Goal: Contribute content: Contribute content

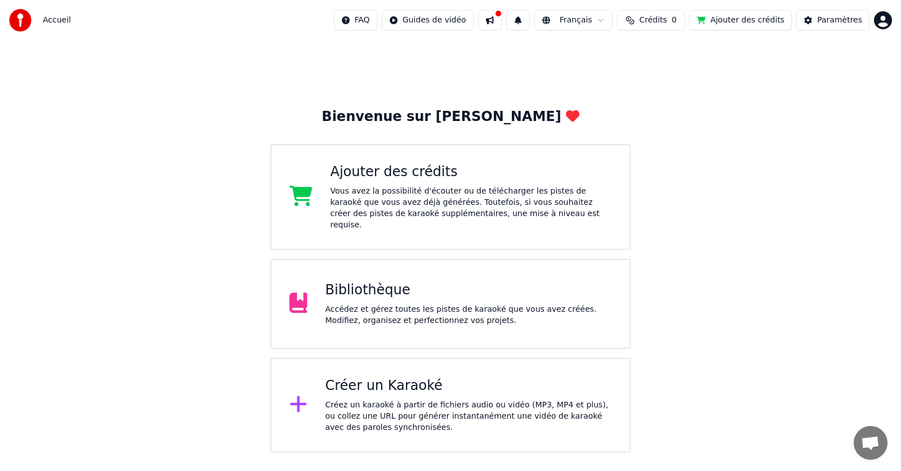
click at [888, 20] on html "Accueil FAQ Guides de vidéo Français Crédits 0 Ajouter des crédits Paramètres B…" at bounding box center [450, 226] width 901 height 453
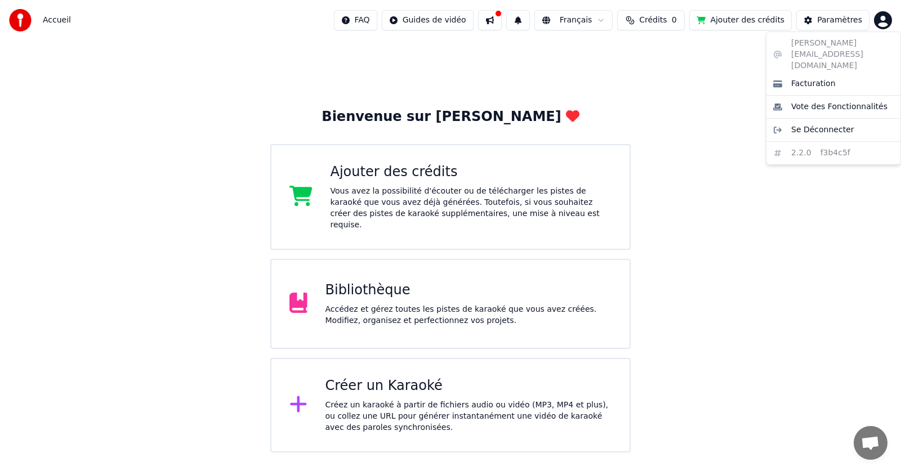
click at [418, 303] on html "Accueil FAQ Guides de vidéo Français Crédits 0 Ajouter des crédits Paramètres B…" at bounding box center [450, 226] width 901 height 453
click at [418, 304] on div "Accédez et gérez toutes les pistes de karaoké que vous avez créées. Modifiez, o…" at bounding box center [468, 315] width 287 height 23
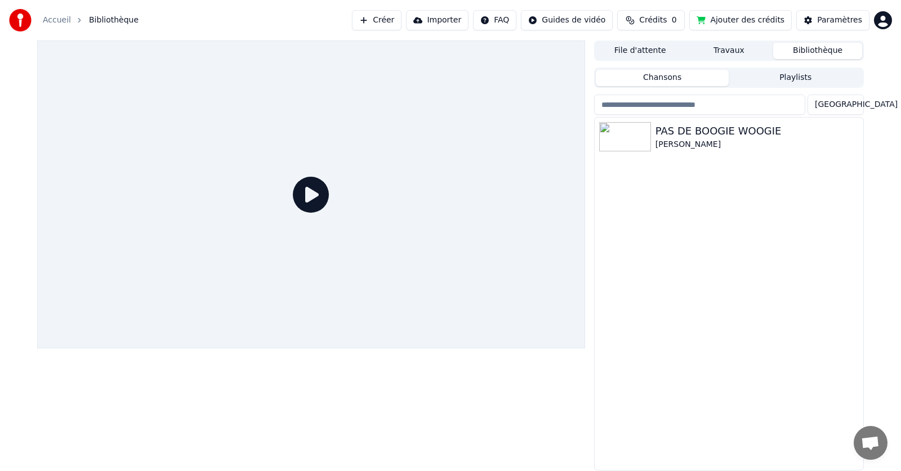
click at [400, 18] on button "Créer" at bounding box center [377, 20] width 50 height 20
click at [688, 142] on div "[PERSON_NAME]" at bounding box center [751, 144] width 192 height 11
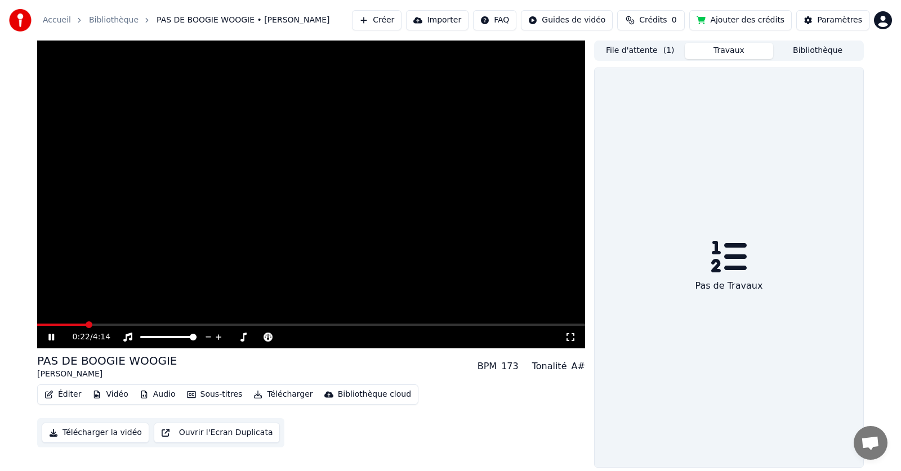
click at [736, 51] on button "Travaux" at bounding box center [729, 51] width 89 height 16
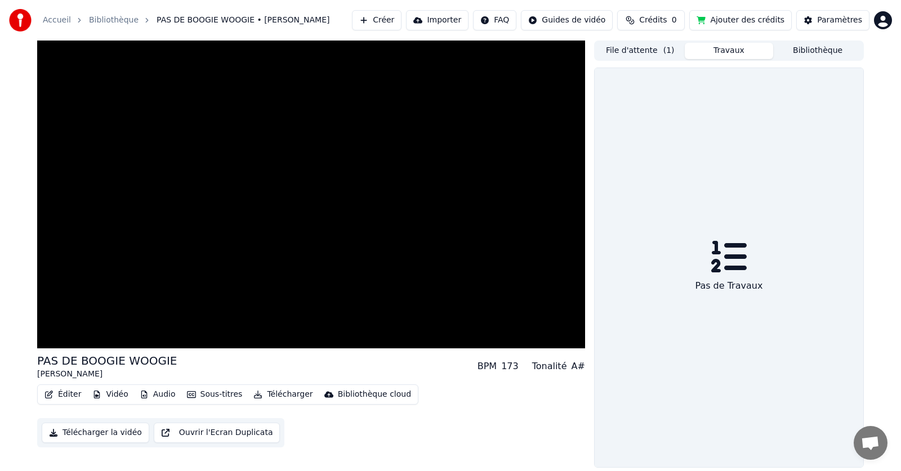
click at [667, 49] on span "( 1 )" at bounding box center [668, 50] width 11 height 11
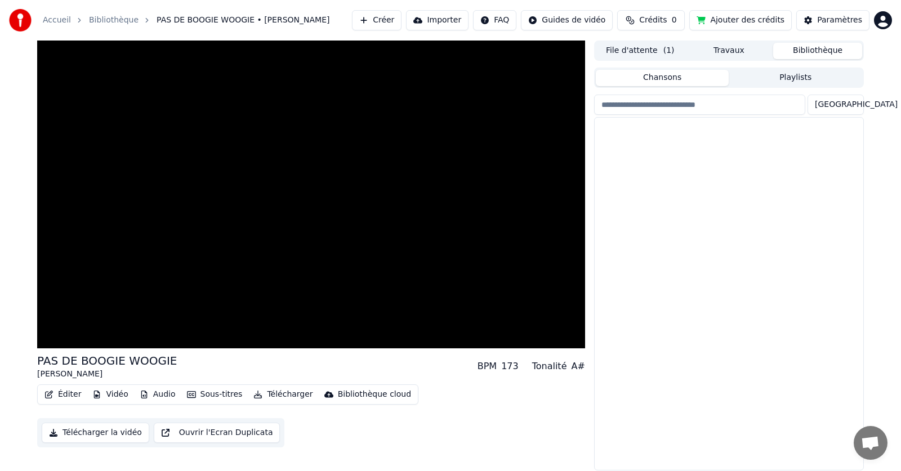
click at [818, 51] on button "Bibliothèque" at bounding box center [817, 51] width 89 height 16
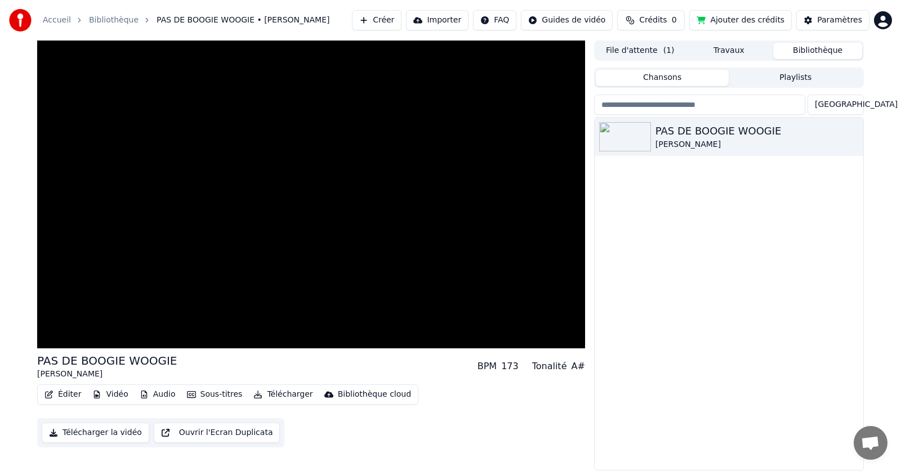
click at [637, 102] on input "search" at bounding box center [699, 105] width 211 height 20
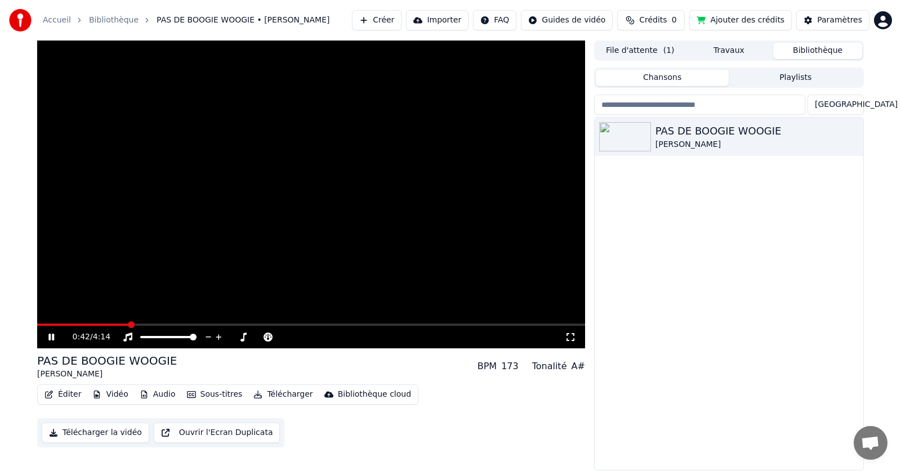
click at [401, 24] on button "Créer" at bounding box center [377, 20] width 50 height 20
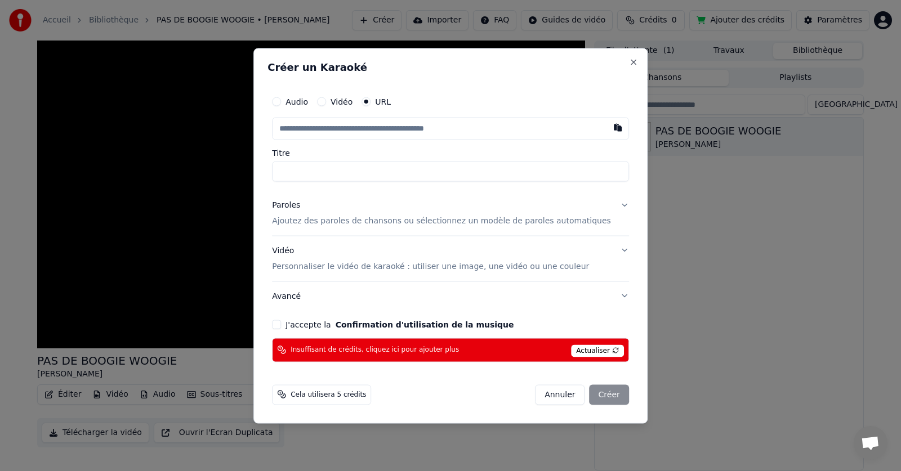
click at [584, 349] on span "Actualiser" at bounding box center [597, 351] width 53 height 12
click at [344, 391] on span "Cela utilisera 5 crédits" at bounding box center [328, 394] width 75 height 9
click at [611, 392] on div "Annuler Créer" at bounding box center [582, 395] width 94 height 20
click at [605, 395] on div "Annuler Créer" at bounding box center [582, 395] width 94 height 20
click at [370, 98] on button "URL" at bounding box center [365, 101] width 9 height 9
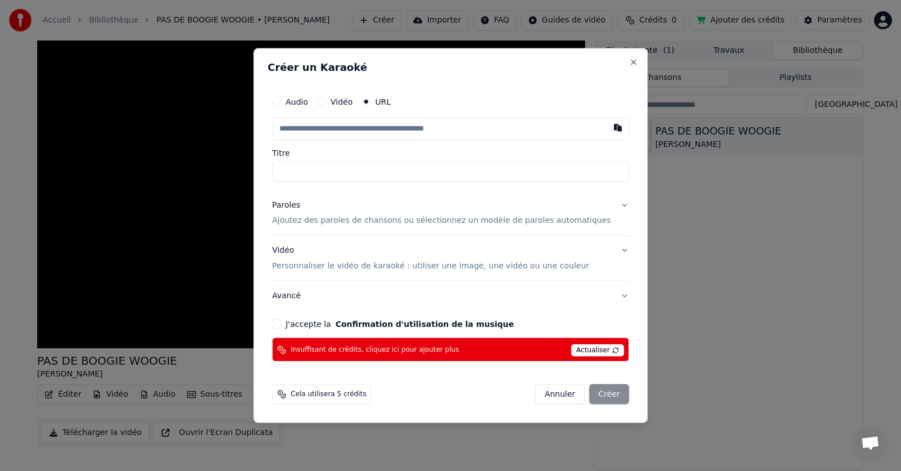
click at [492, 121] on input "text" at bounding box center [450, 128] width 357 height 23
click at [629, 66] on button "Close" at bounding box center [633, 61] width 9 height 9
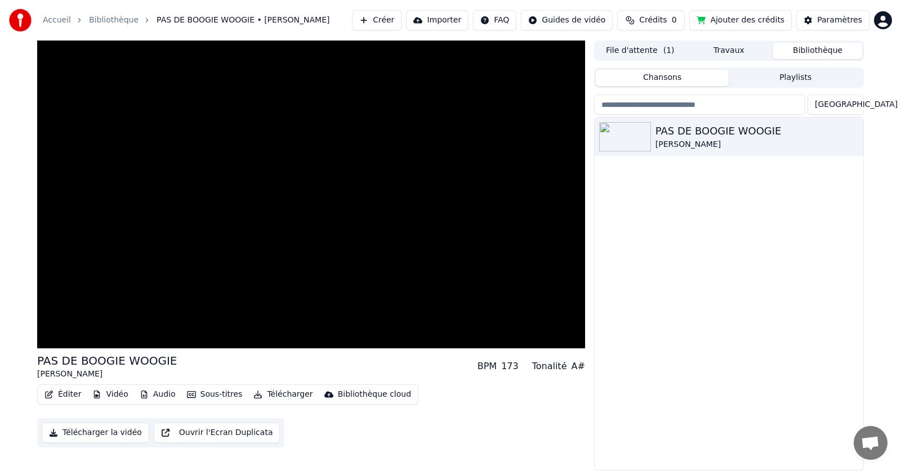
click at [801, 55] on button "Bibliothèque" at bounding box center [817, 51] width 89 height 16
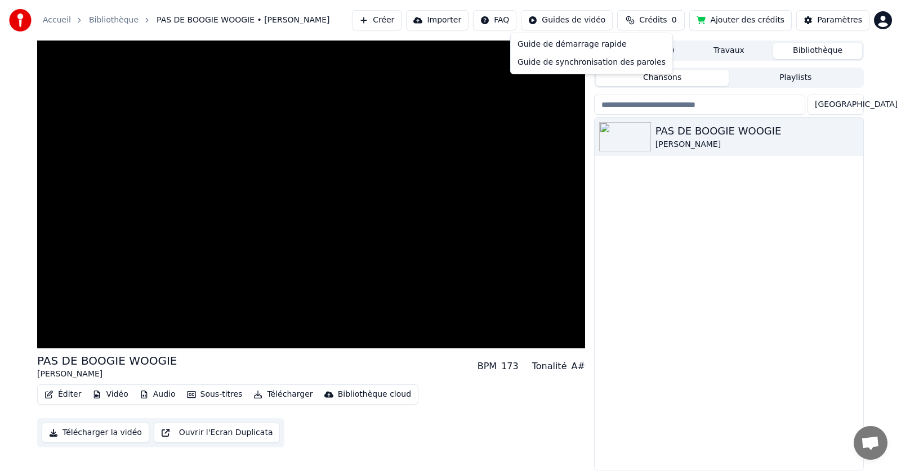
click at [591, 24] on html "Accueil Bibliothèque PAS DE BOOGIE WOOGIE • Eddy Mitchel Créer Importer FAQ Gui…" at bounding box center [450, 235] width 901 height 471
click at [536, 61] on div "Guide de synchronisation des paroles" at bounding box center [591, 62] width 157 height 18
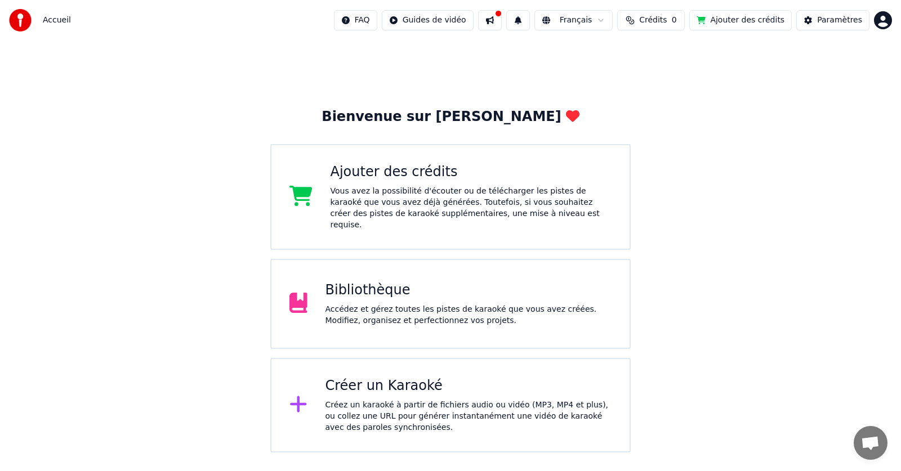
click at [371, 304] on div "Accédez et gérez toutes les pistes de karaoké que vous avez créées. Modifiez, o…" at bounding box center [468, 315] width 287 height 23
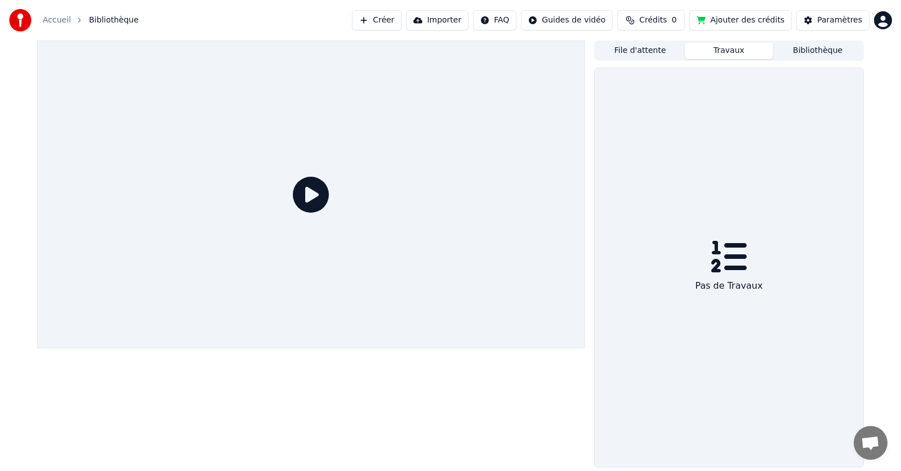
click at [725, 55] on button "Travaux" at bounding box center [729, 51] width 89 height 16
click at [650, 48] on button "File d'attente" at bounding box center [640, 51] width 89 height 16
click at [401, 19] on button "Créer" at bounding box center [377, 20] width 50 height 20
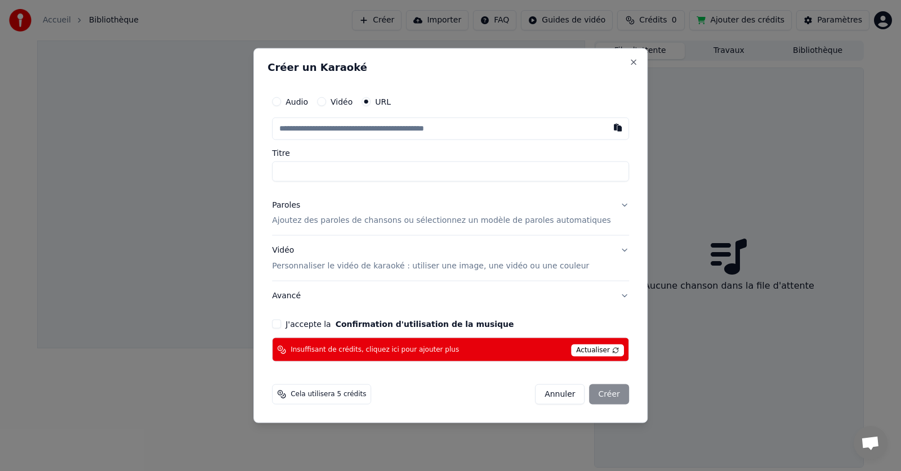
click at [281, 324] on button "J'accepte la Confirmation d'utilisation de la musique" at bounding box center [276, 324] width 9 height 9
click at [374, 129] on input "text" at bounding box center [450, 128] width 357 height 23
click at [388, 128] on input "text" at bounding box center [450, 128] width 357 height 23
click at [606, 129] on button "button" at bounding box center [617, 127] width 23 height 20
type input "**********"
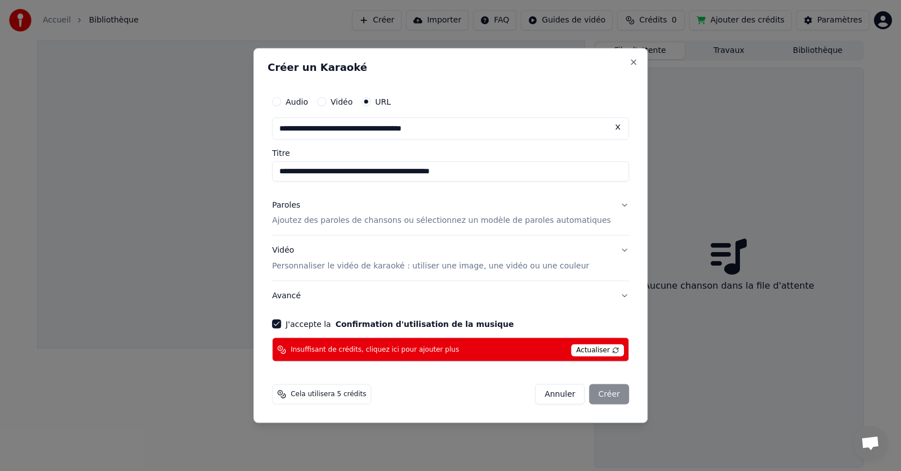
type input "**********"
click at [305, 221] on p "Ajoutez des paroles de chansons ou sélectionnez un modèle de paroles automatiqu…" at bounding box center [441, 220] width 339 height 11
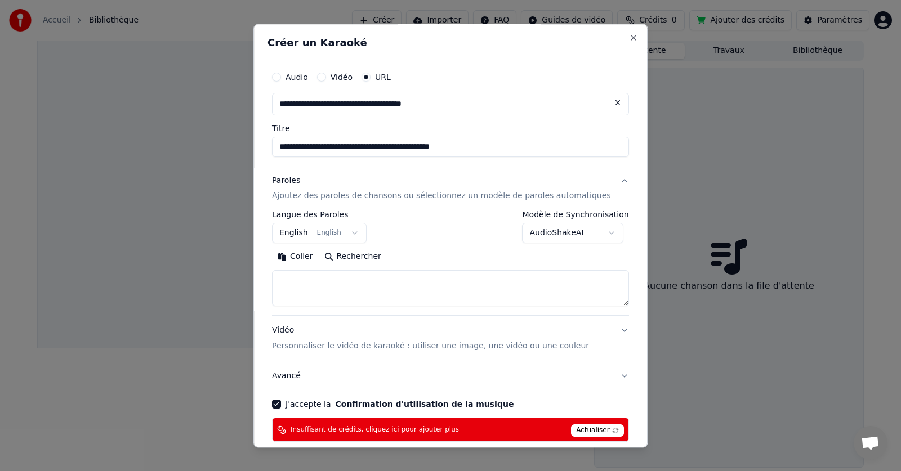
click at [306, 257] on button "Coller" at bounding box center [295, 257] width 47 height 18
click at [338, 235] on button "English English" at bounding box center [319, 234] width 95 height 20
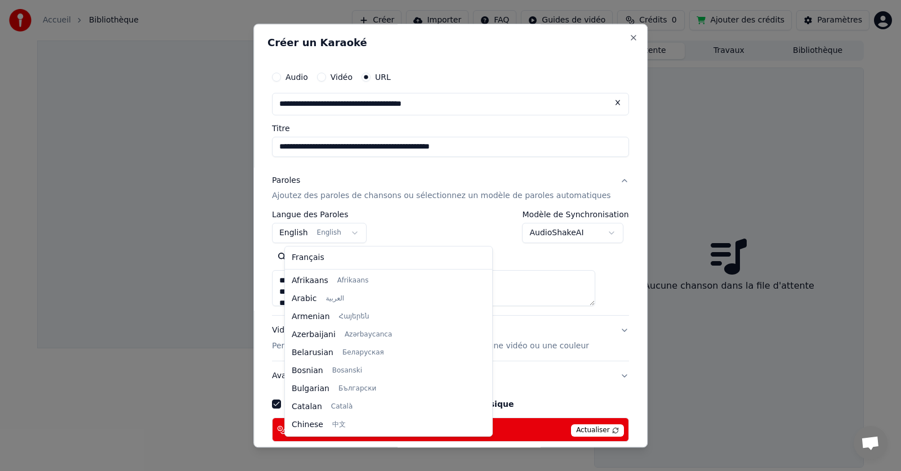
type textarea "**********"
select select "**"
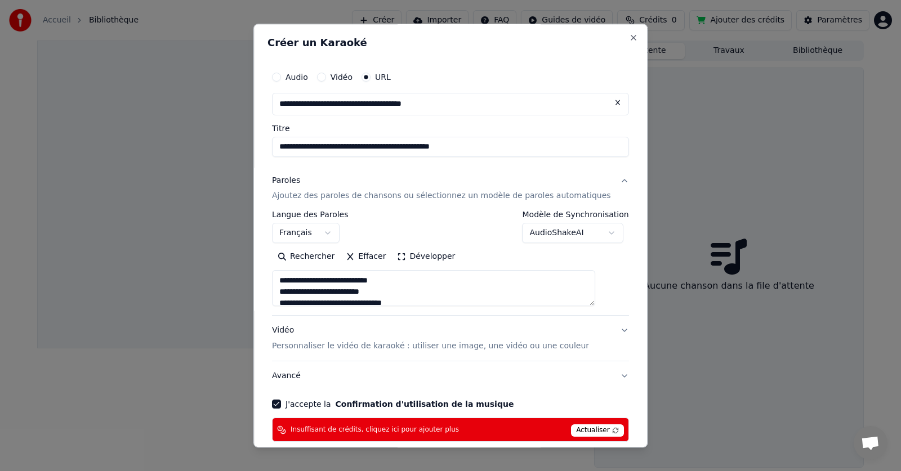
click at [582, 428] on span "Actualiser" at bounding box center [597, 431] width 53 height 12
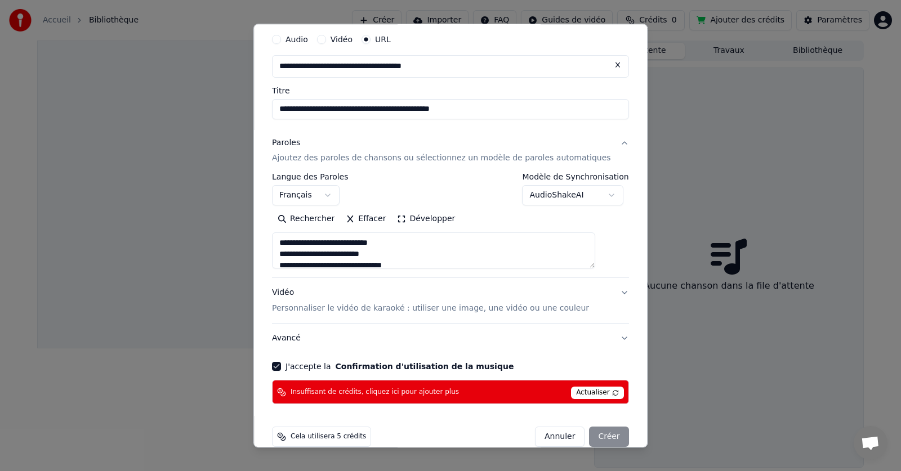
scroll to position [55, 0]
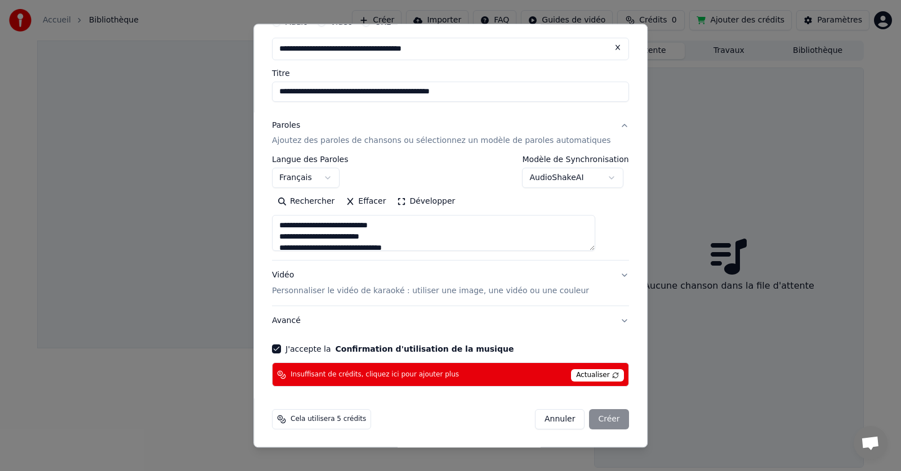
click at [591, 423] on div "Annuler Créer" at bounding box center [582, 420] width 94 height 20
click at [588, 418] on div "Annuler Créer" at bounding box center [582, 420] width 94 height 20
type textarea "**********"
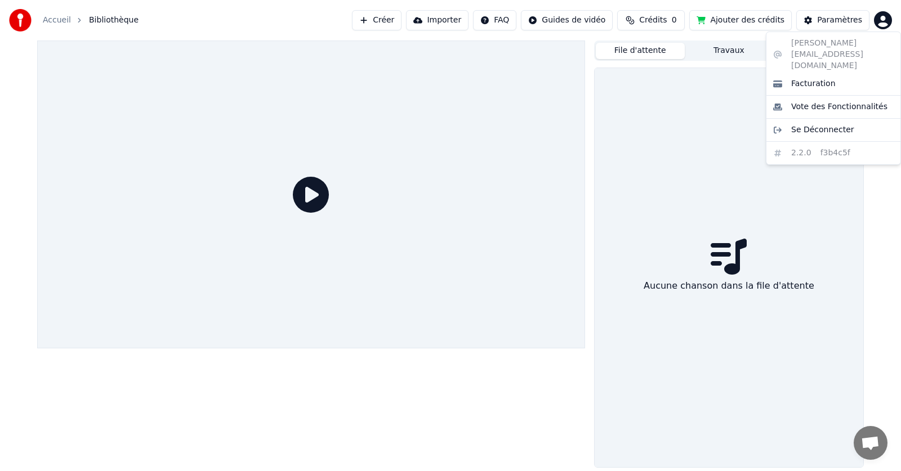
click at [881, 18] on html "Accueil Bibliothèque Créer Importer FAQ Guides de vidéo Crédits 0 Ajouter des c…" at bounding box center [450, 235] width 901 height 471
click at [811, 78] on span "Facturation" at bounding box center [813, 83] width 44 height 11
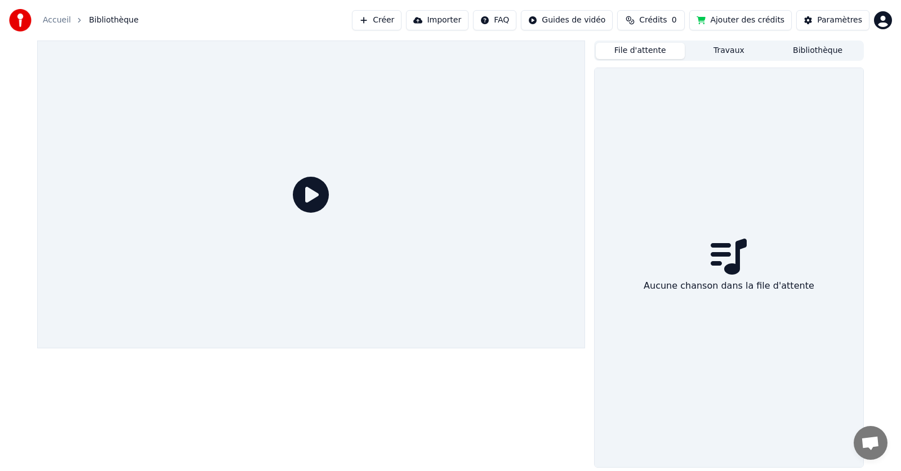
click at [886, 21] on html "Accueil Bibliothèque Créer Importer FAQ Guides de vidéo Crédits 0 Ajouter des c…" at bounding box center [450, 235] width 901 height 471
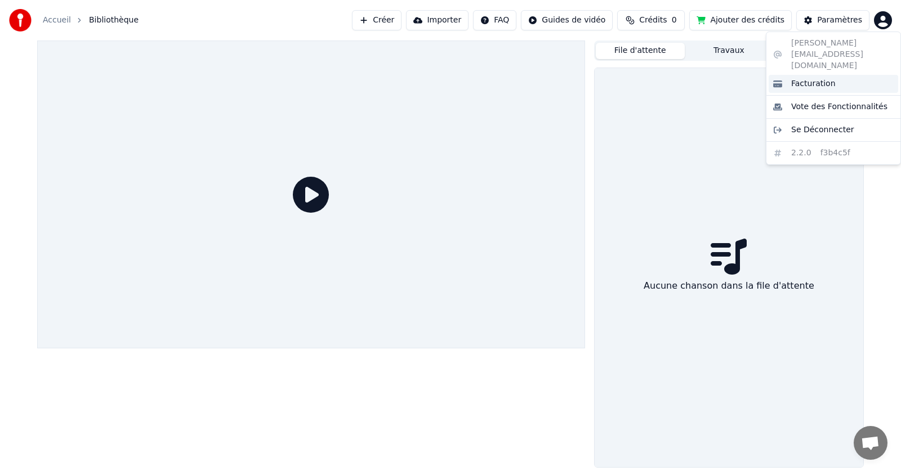
click at [815, 78] on span "Facturation" at bounding box center [813, 83] width 44 height 11
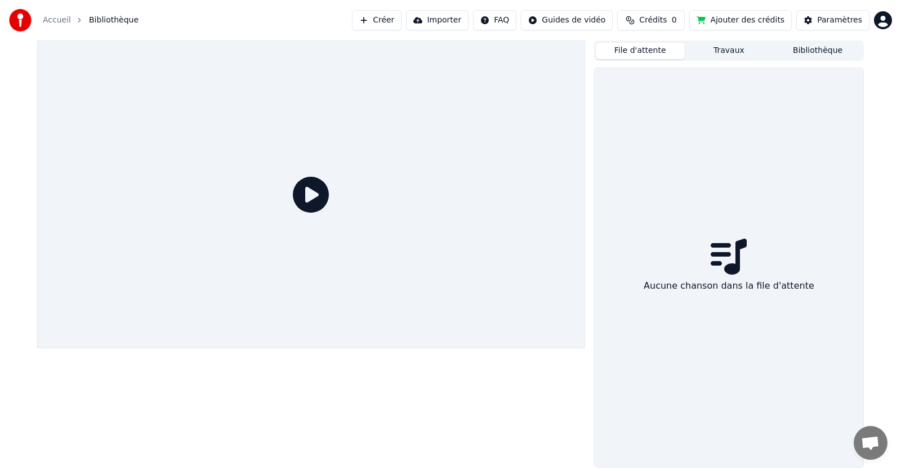
click at [660, 23] on span "Crédits" at bounding box center [653, 20] width 28 height 11
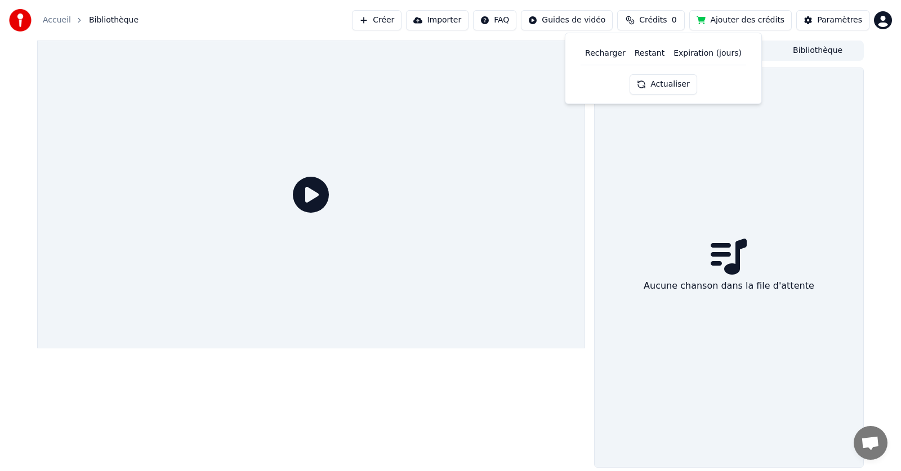
click at [769, 17] on button "Ajouter des crédits" at bounding box center [740, 20] width 102 height 20
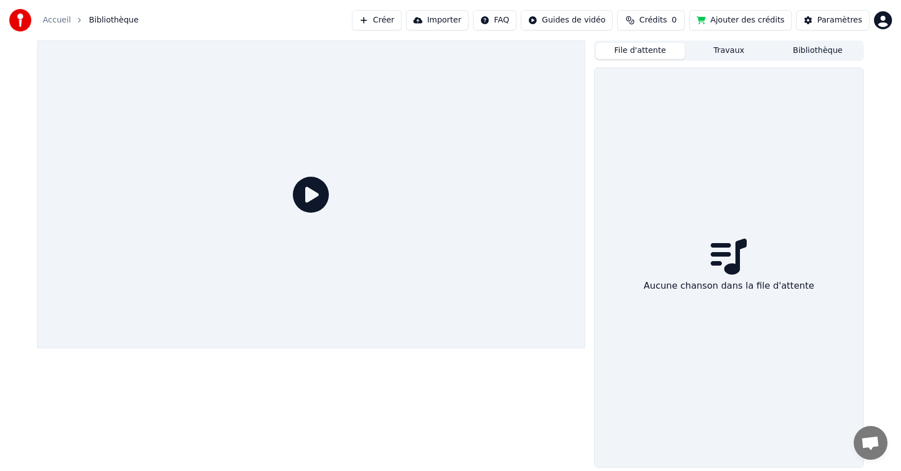
click at [667, 17] on span "Crédits" at bounding box center [653, 20] width 28 height 11
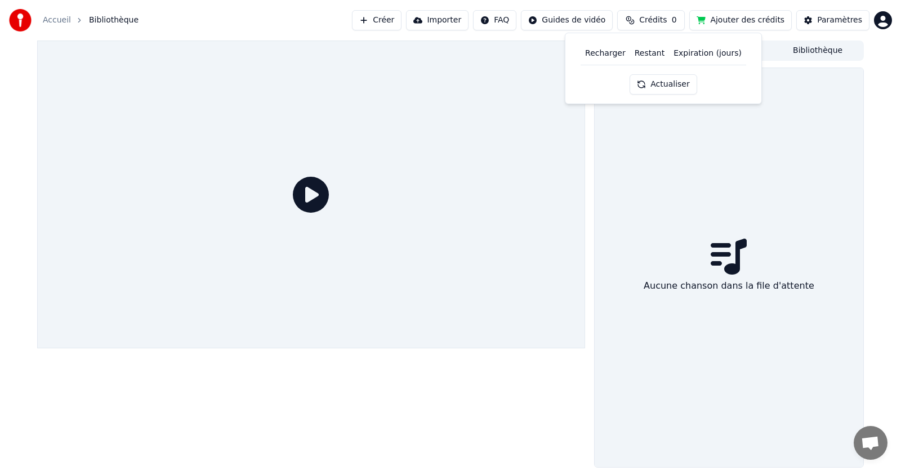
click at [671, 81] on button "Actualiser" at bounding box center [662, 84] width 67 height 20
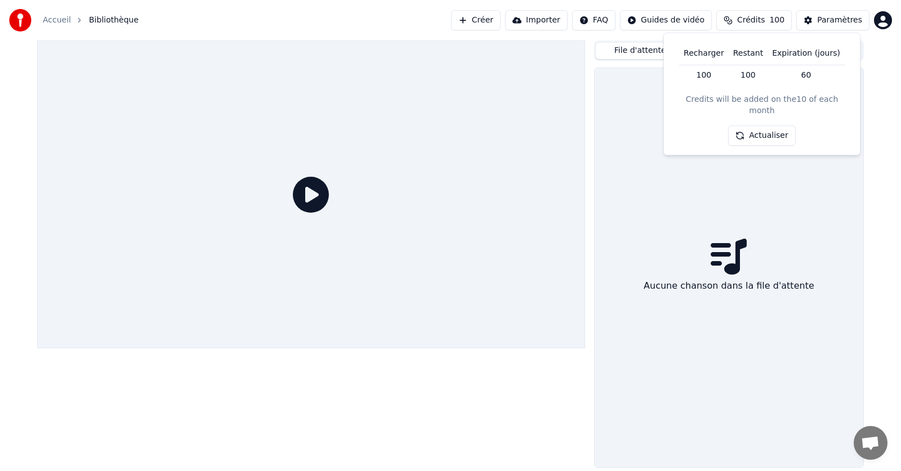
click at [775, 126] on button "Actualiser" at bounding box center [761, 136] width 67 height 20
click at [446, 189] on div at bounding box center [311, 195] width 548 height 308
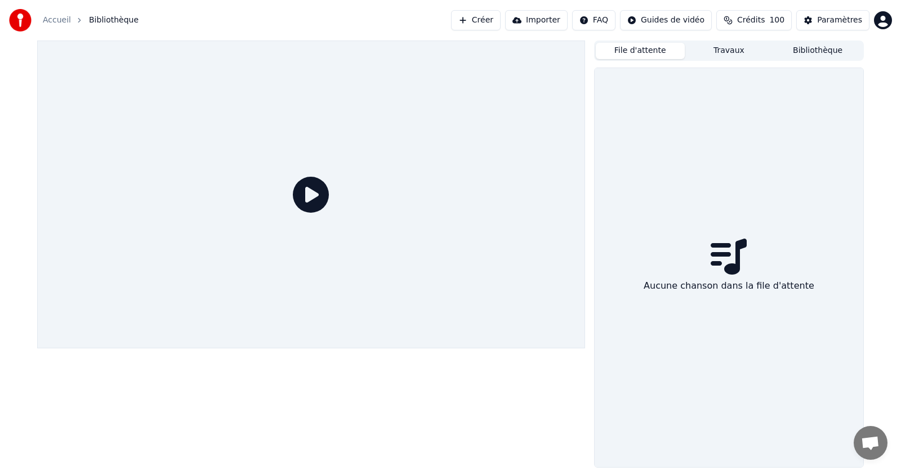
click at [479, 20] on button "Créer" at bounding box center [476, 20] width 50 height 20
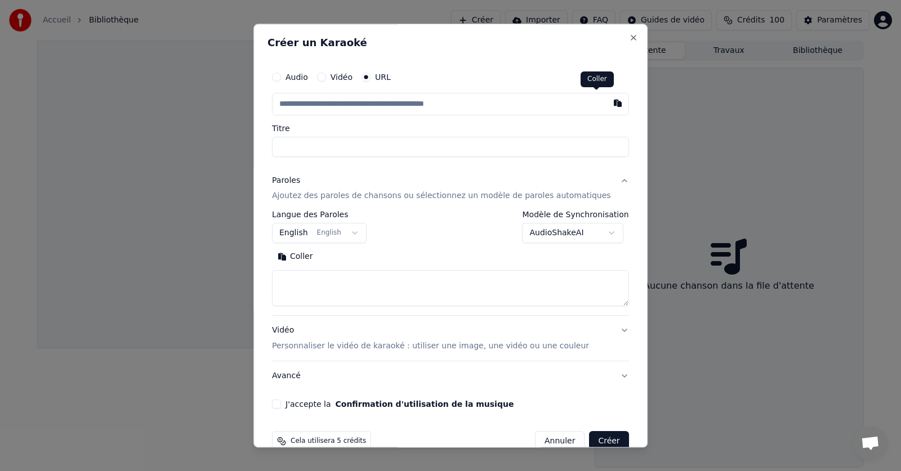
click at [606, 103] on button "button" at bounding box center [617, 103] width 23 height 20
type input "**********"
click at [295, 142] on input "Titre" at bounding box center [450, 147] width 357 height 20
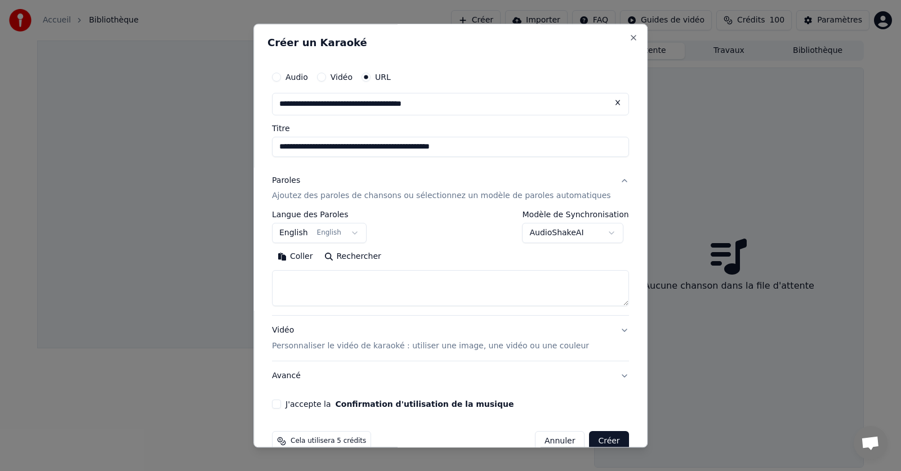
type input "**********"
click at [409, 150] on input "**********" at bounding box center [450, 147] width 357 height 20
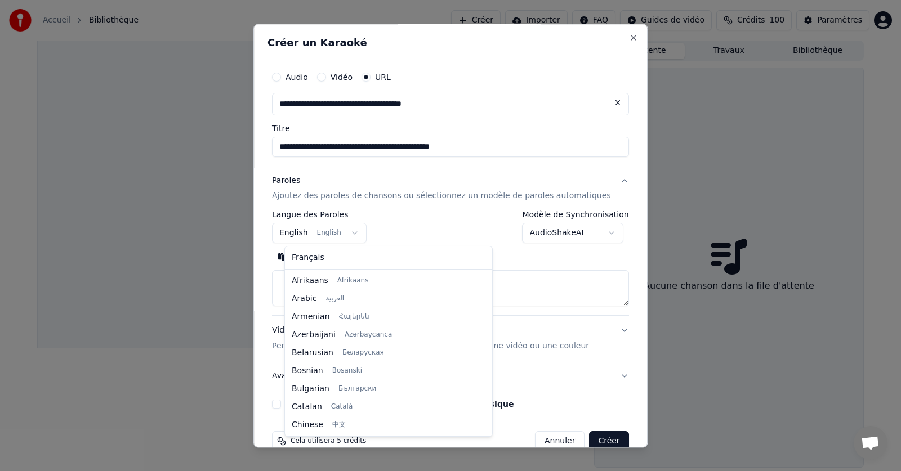
click at [334, 230] on body "**********" at bounding box center [450, 235] width 901 height 471
select select "**"
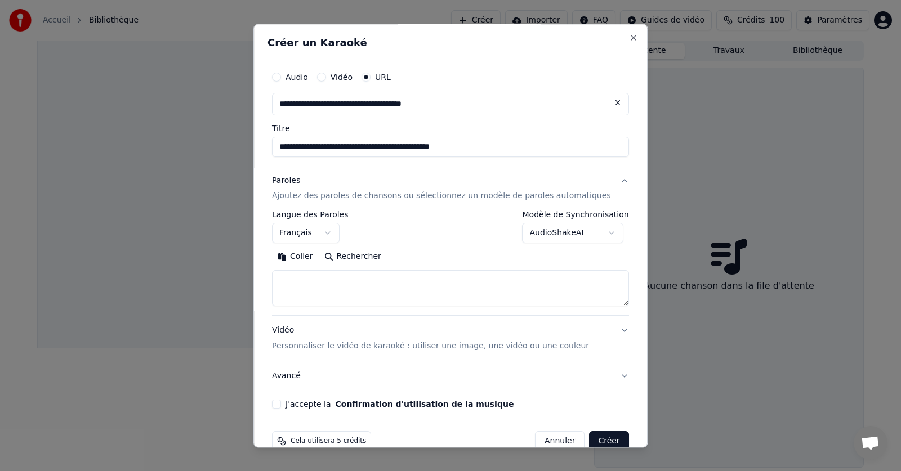
click at [306, 288] on textarea at bounding box center [450, 289] width 357 height 36
click at [313, 257] on button "Coller" at bounding box center [295, 257] width 47 height 18
click at [281, 406] on button "J'accepte la Confirmation d'utilisation de la musique" at bounding box center [276, 404] width 9 height 9
click at [589, 440] on button "Créer" at bounding box center [608, 442] width 39 height 20
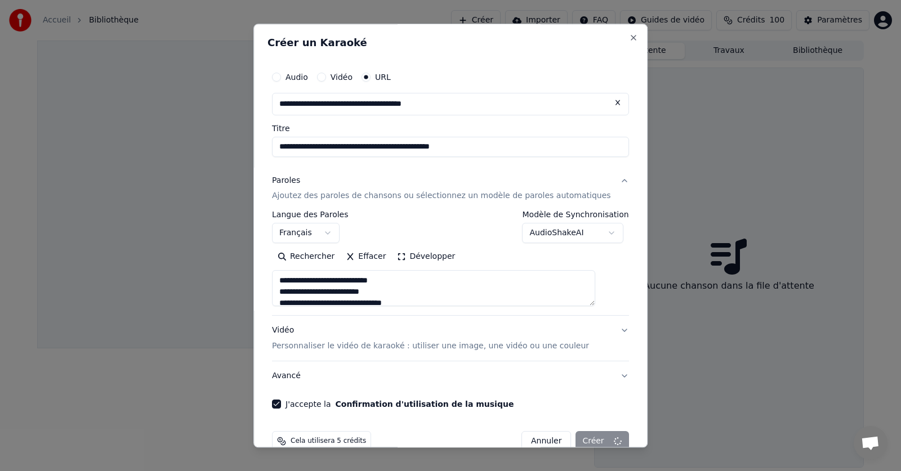
type textarea "**********"
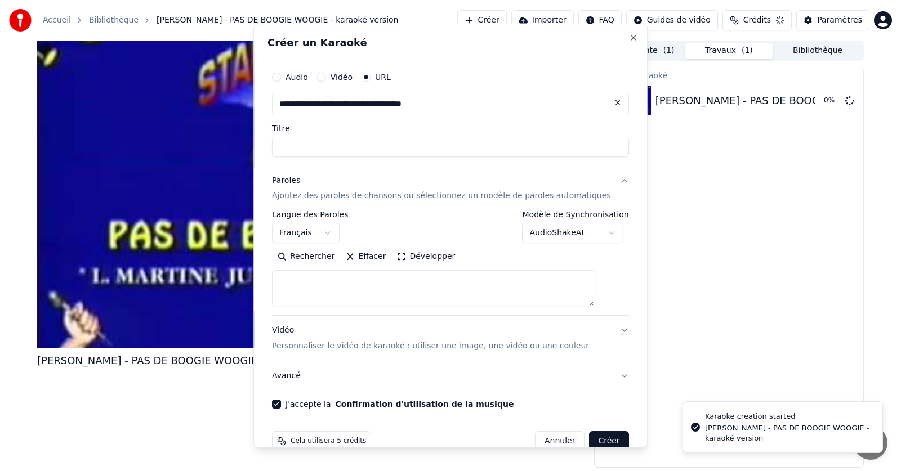
select select
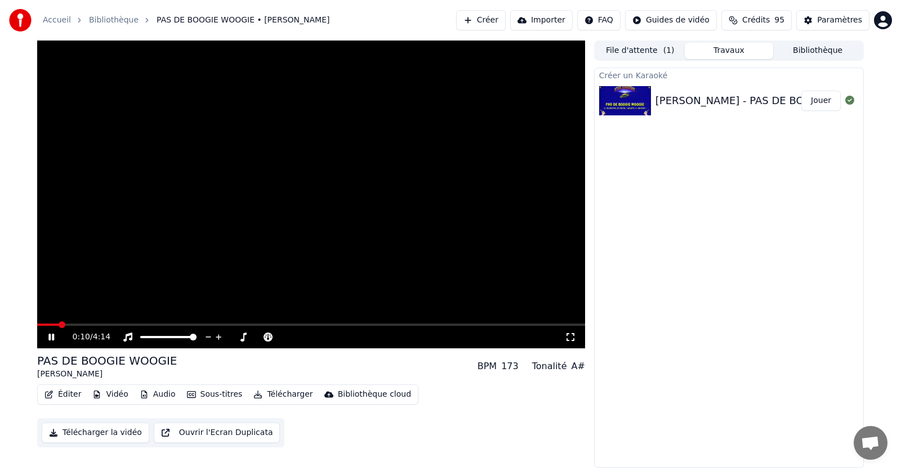
click at [124, 434] on button "Télécharger la vidéo" at bounding box center [96, 433] width 108 height 20
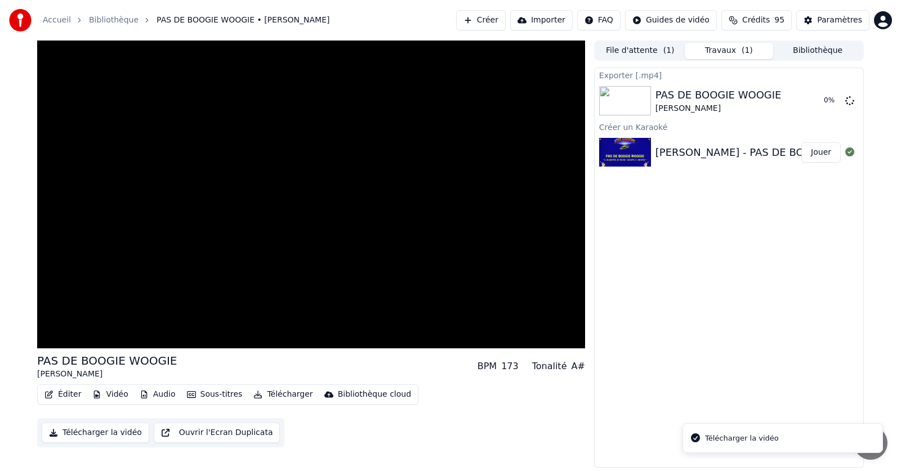
click at [828, 157] on button "Jouer" at bounding box center [820, 152] width 39 height 20
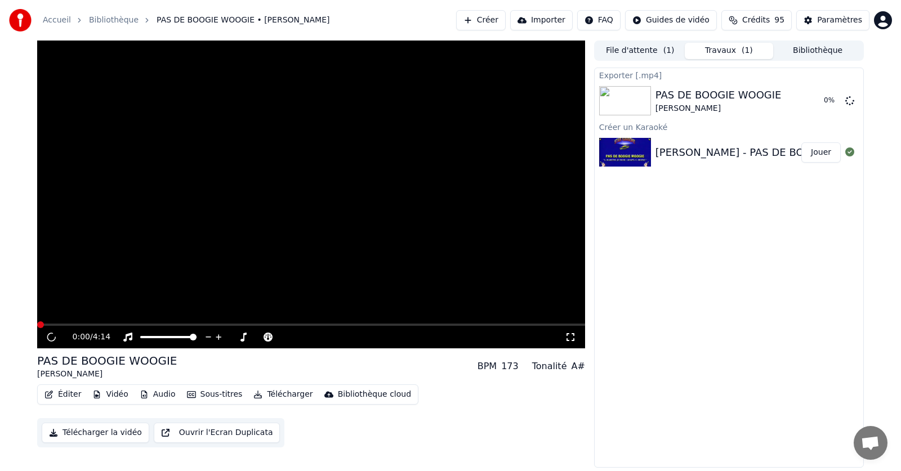
click at [506, 24] on button "Créer" at bounding box center [481, 20] width 50 height 20
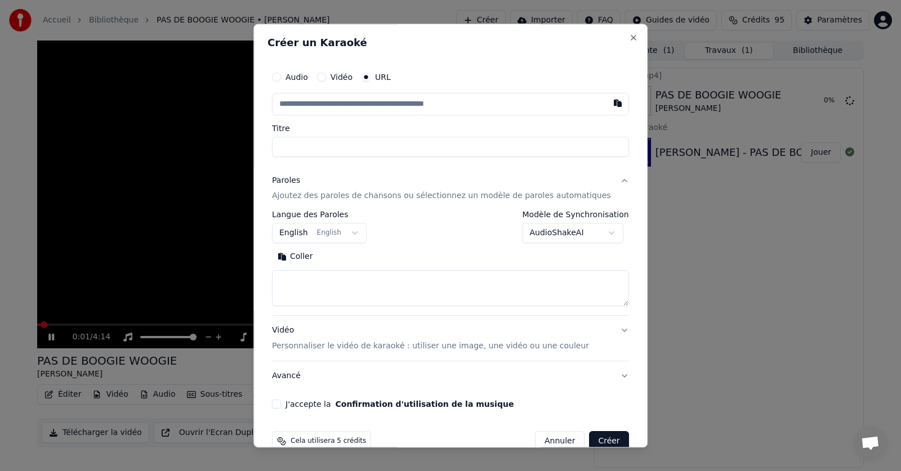
click at [294, 404] on div "J'accepte la Confirmation d'utilisation de la musique" at bounding box center [450, 404] width 357 height 9
select select
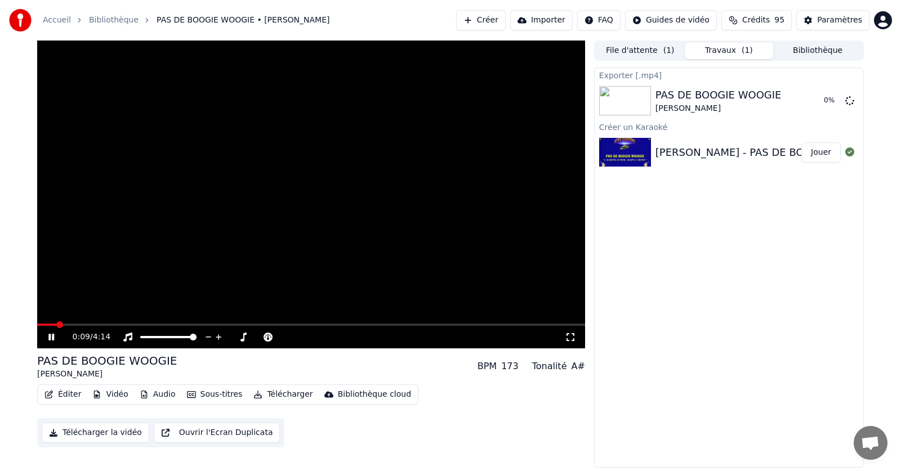
click at [795, 54] on button "Bibliothèque" at bounding box center [817, 51] width 89 height 16
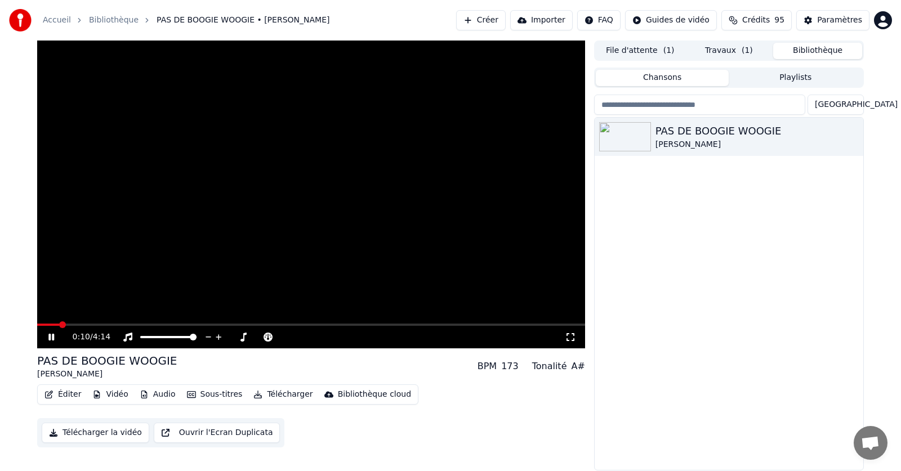
click at [644, 51] on button "File d'attente ( 1 )" at bounding box center [640, 51] width 89 height 16
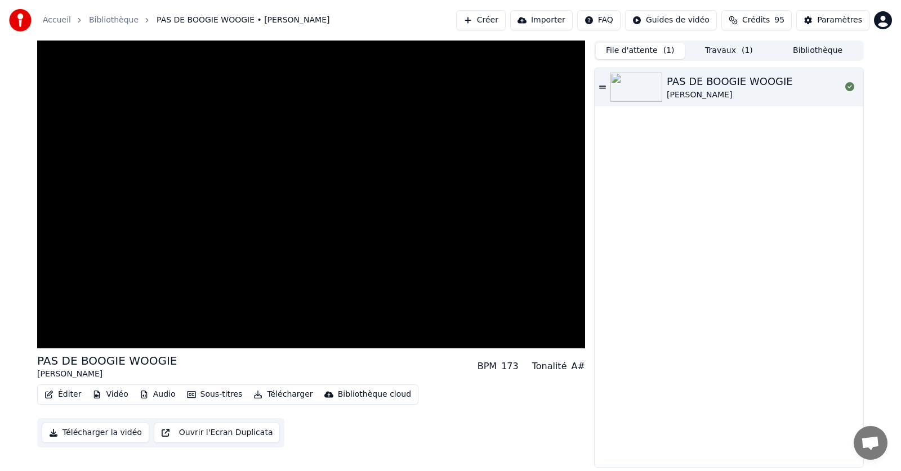
click at [656, 81] on img at bounding box center [636, 87] width 52 height 29
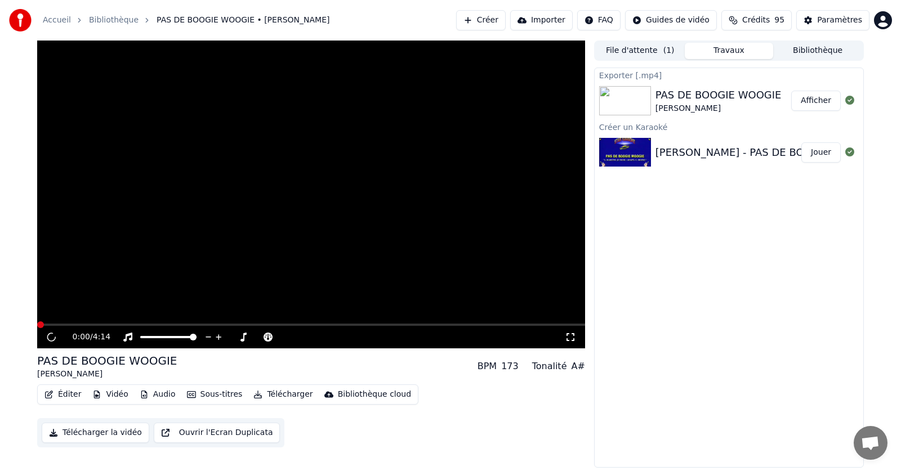
click at [730, 50] on button "Travaux" at bounding box center [729, 51] width 89 height 16
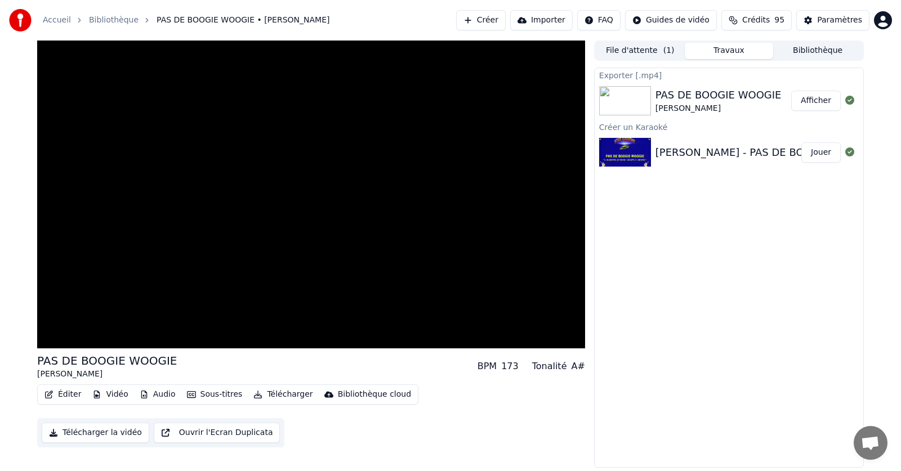
click at [807, 101] on button "Afficher" at bounding box center [816, 101] width 50 height 20
click at [713, 101] on div "PAS DE BOOGIE WOOGIE [PERSON_NAME]" at bounding box center [718, 100] width 126 height 27
click at [713, 101] on div "PAS DE BOOGIE WOOGIE" at bounding box center [718, 95] width 126 height 16
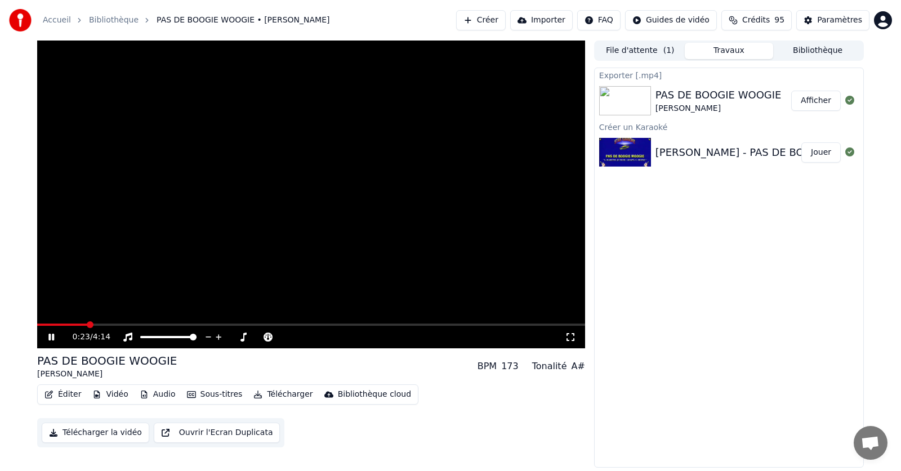
click at [548, 18] on button "Importer" at bounding box center [541, 20] width 62 height 20
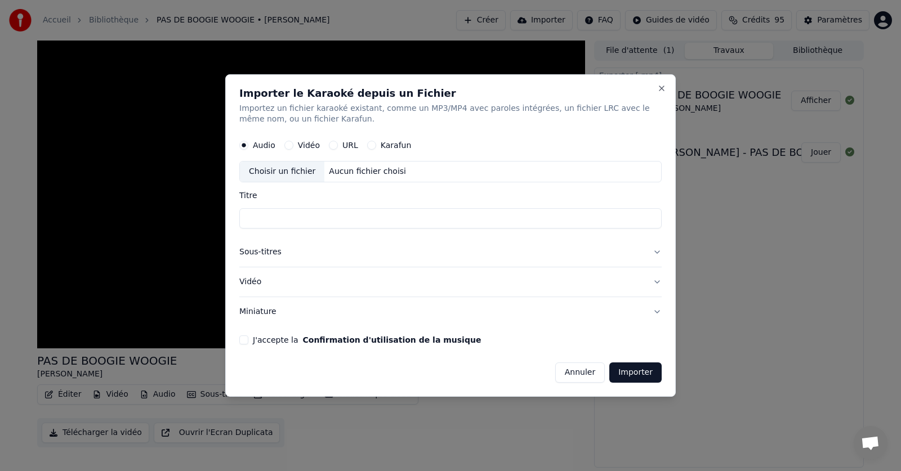
click at [382, 146] on label "Karafun" at bounding box center [396, 146] width 31 height 8
click at [376, 146] on button "Karafun" at bounding box center [371, 145] width 9 height 9
click at [600, 376] on button "Annuler" at bounding box center [580, 373] width 50 height 20
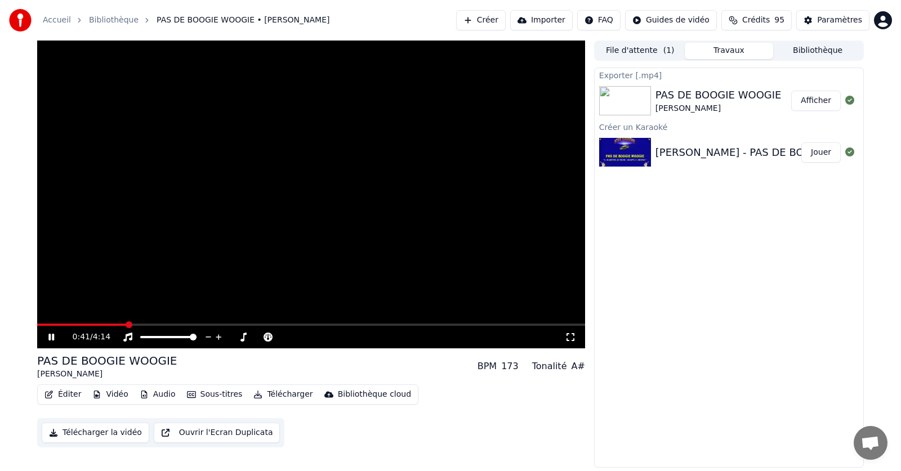
click at [495, 21] on button "Créer" at bounding box center [481, 20] width 50 height 20
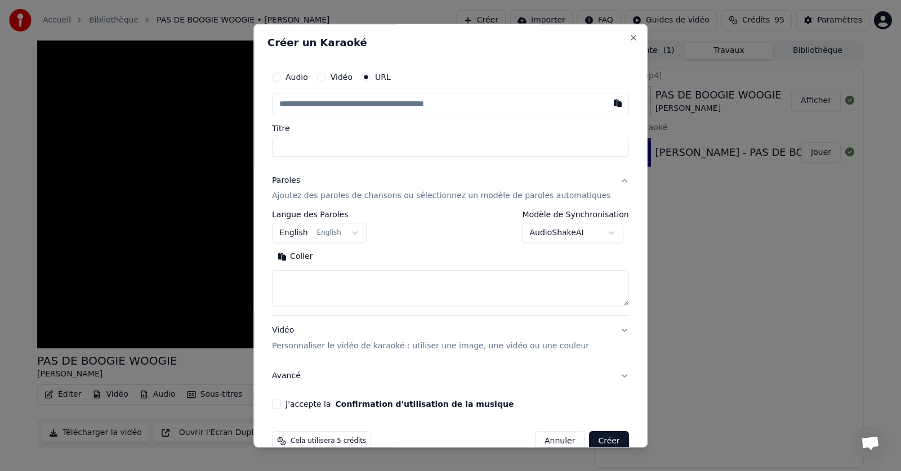
select select
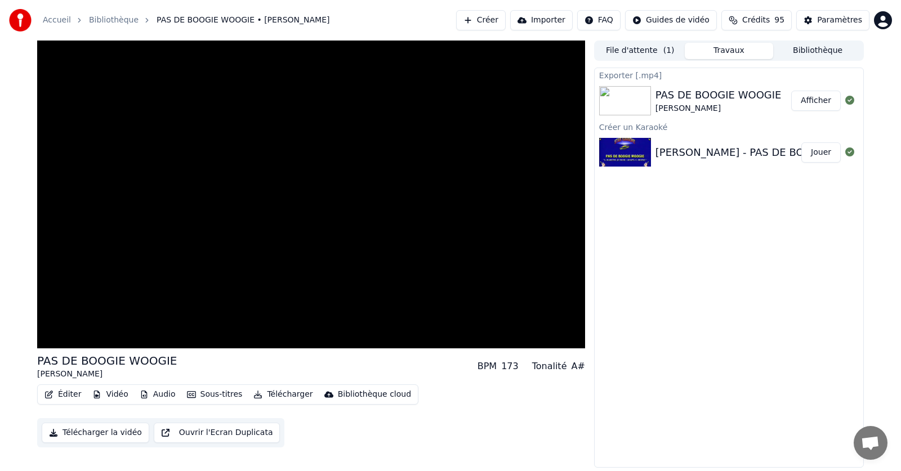
click at [776, 17] on button "Crédits 95" at bounding box center [756, 20] width 70 height 20
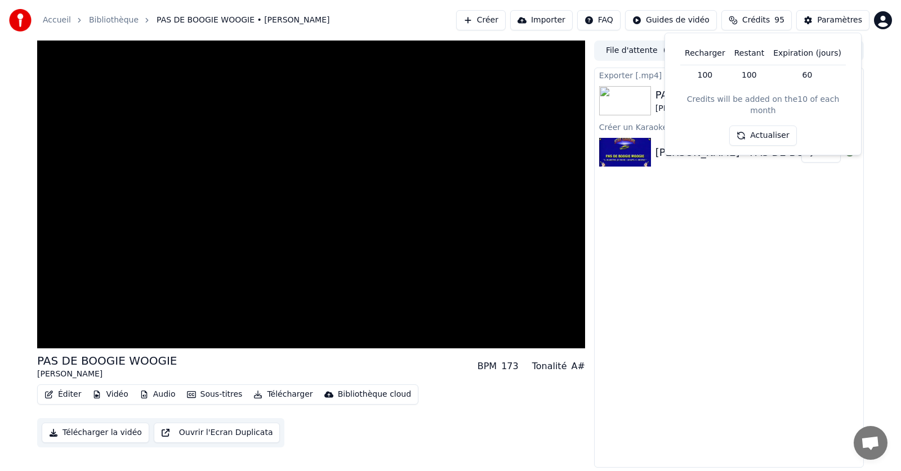
click at [780, 129] on button "Actualiser" at bounding box center [762, 136] width 67 height 20
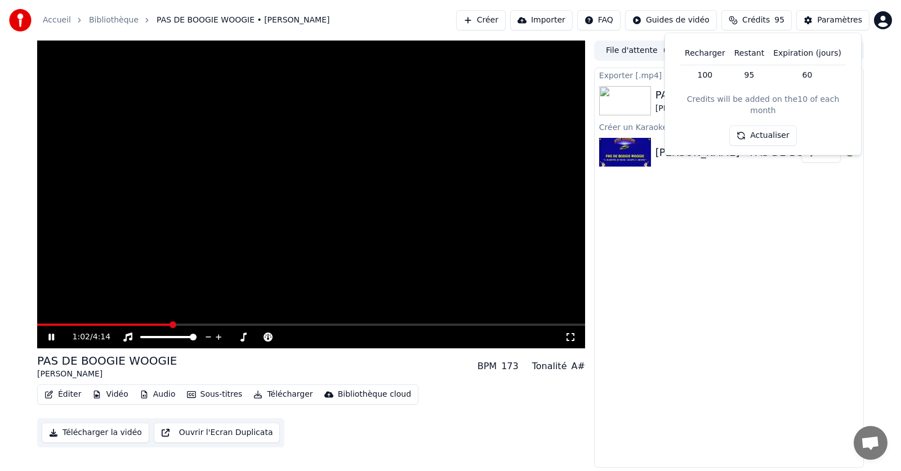
drag, startPoint x: 714, startPoint y: 198, endPoint x: 711, endPoint y: 184, distance: 13.9
click at [714, 197] on div "Exporter [.mp4] PAS DE BOOGIE WOOGIE Eddy Mitchel Afficher Créer un Karaoké Edd…" at bounding box center [729, 268] width 270 height 400
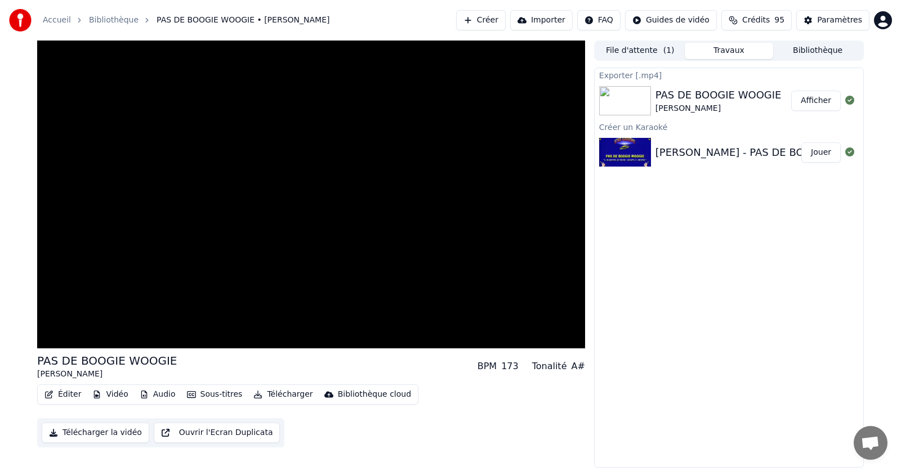
click at [823, 152] on button "Jouer" at bounding box center [820, 152] width 39 height 20
click at [503, 12] on button "Créer" at bounding box center [481, 20] width 50 height 20
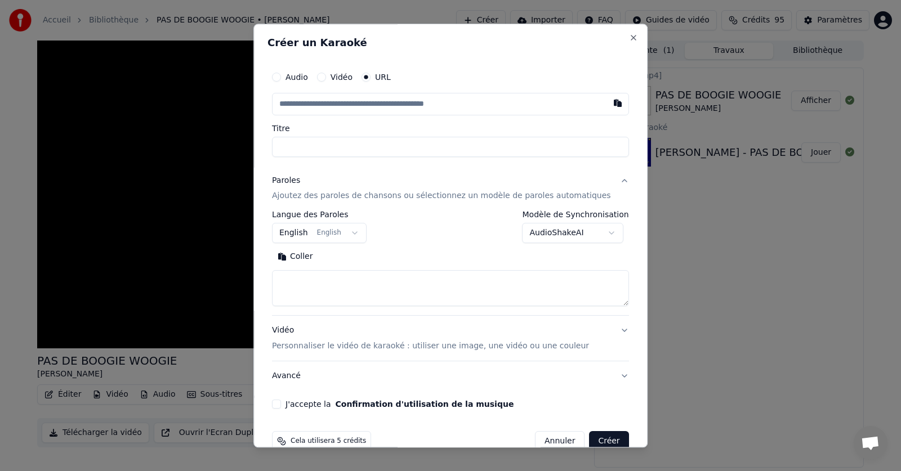
click at [352, 105] on input "text" at bounding box center [450, 104] width 357 height 23
click at [292, 410] on div "**********" at bounding box center [450, 237] width 366 height 352
click at [281, 405] on button "J'accepte la Confirmation d'utilisation de la musique" at bounding box center [276, 404] width 9 height 9
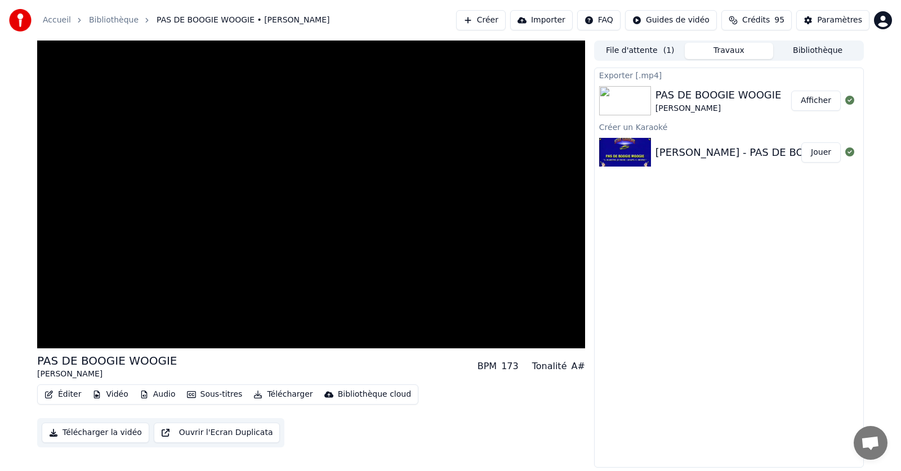
click at [802, 53] on button "Bibliothèque" at bounding box center [817, 51] width 89 height 16
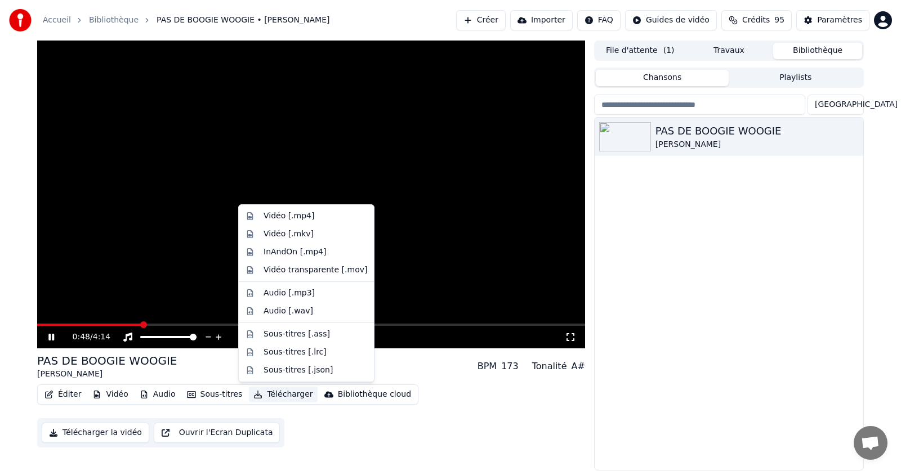
click at [282, 398] on button "Télécharger" at bounding box center [283, 395] width 68 height 16
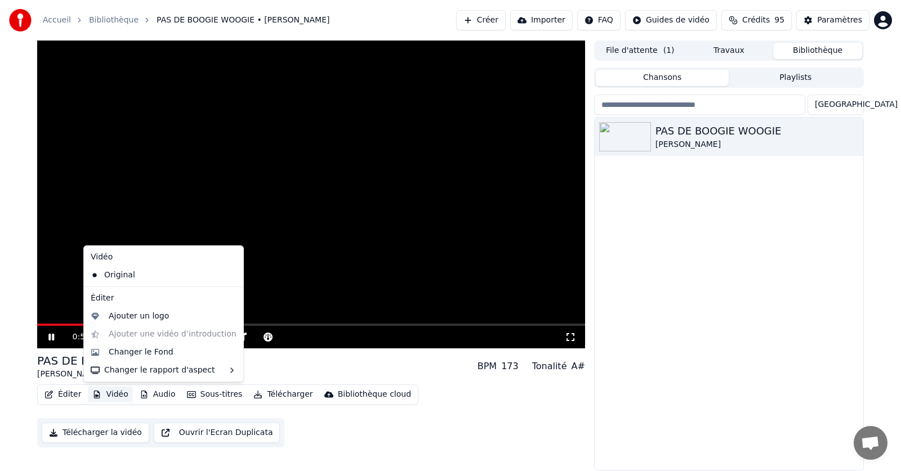
click at [53, 20] on link "Accueil" at bounding box center [57, 20] width 28 height 11
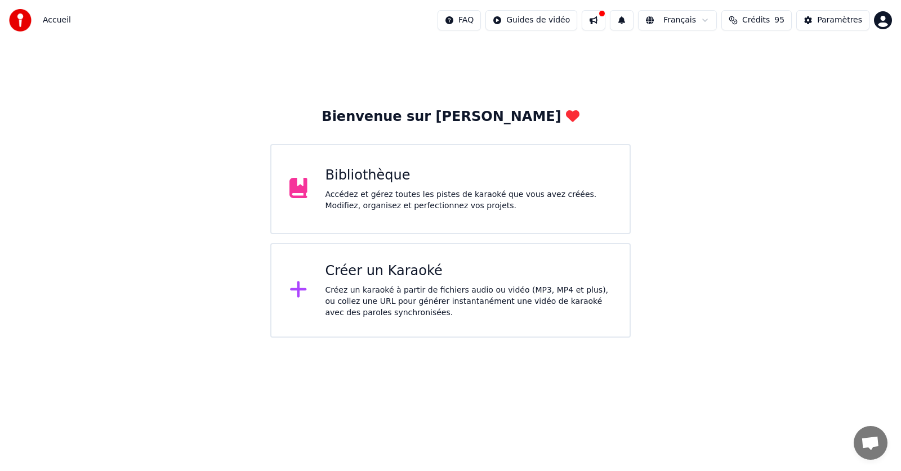
click at [363, 279] on div "Créer un Karaoké" at bounding box center [468, 271] width 287 height 18
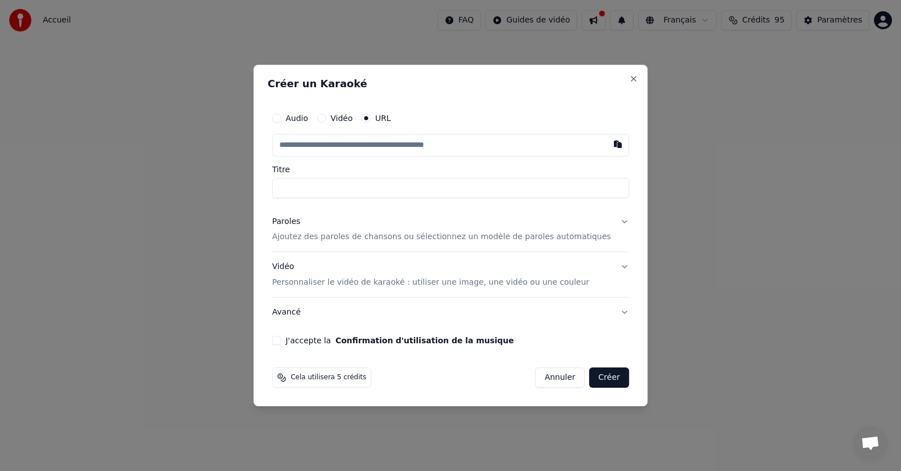
click at [382, 144] on input "text" at bounding box center [450, 145] width 357 height 23
click at [368, 144] on input "text" at bounding box center [450, 145] width 357 height 23
click at [606, 145] on button "button" at bounding box center [617, 144] width 23 height 20
type input "**********"
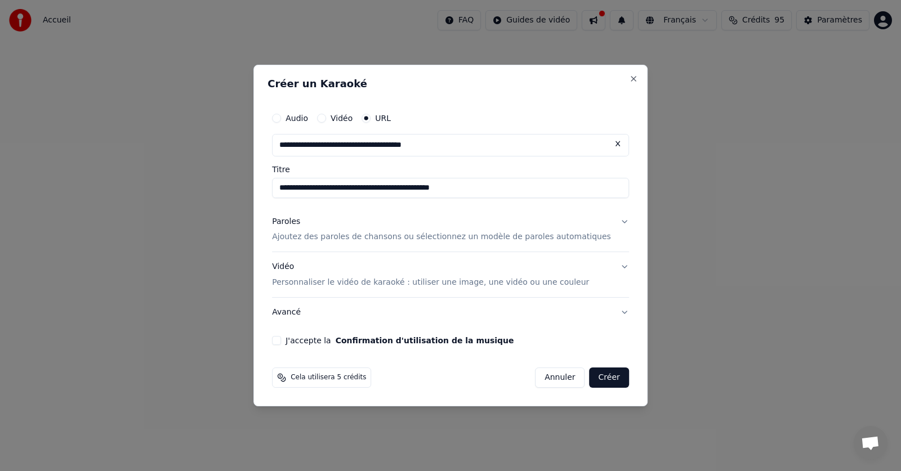
click at [300, 223] on div "Paroles" at bounding box center [286, 221] width 28 height 11
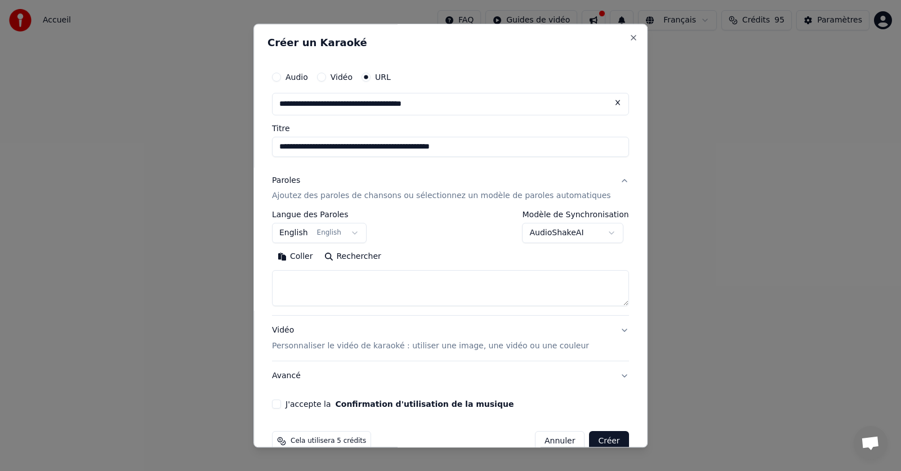
click at [308, 283] on textarea at bounding box center [450, 289] width 357 height 36
click at [314, 254] on button "Coller" at bounding box center [295, 257] width 47 height 18
click at [332, 234] on body "**********" at bounding box center [450, 169] width 901 height 338
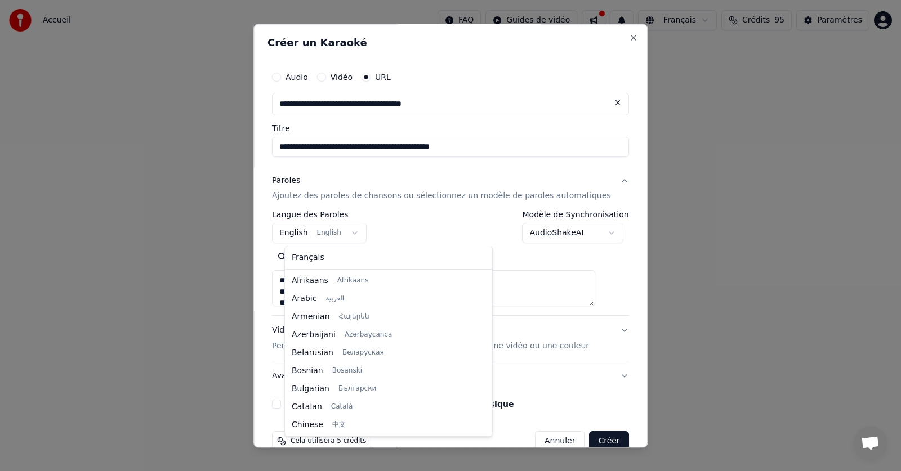
type textarea "**********"
select select "**"
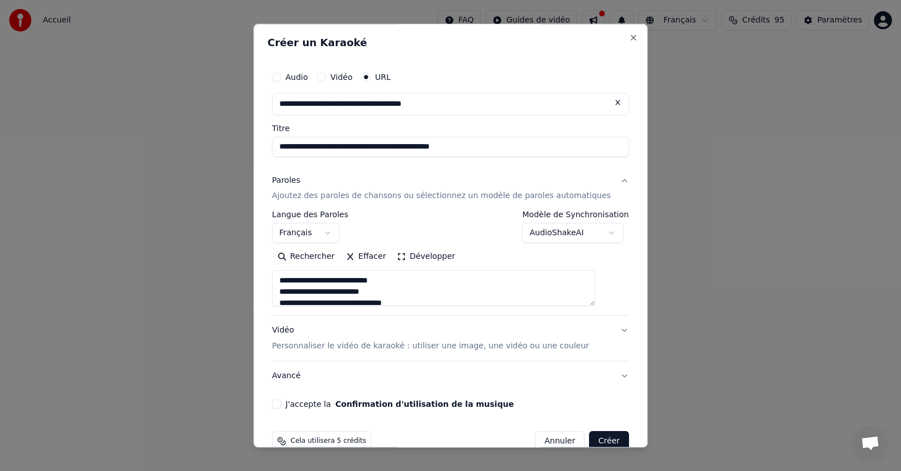
click at [281, 405] on button "J'accepte la Confirmation d'utilisation de la musique" at bounding box center [276, 404] width 9 height 9
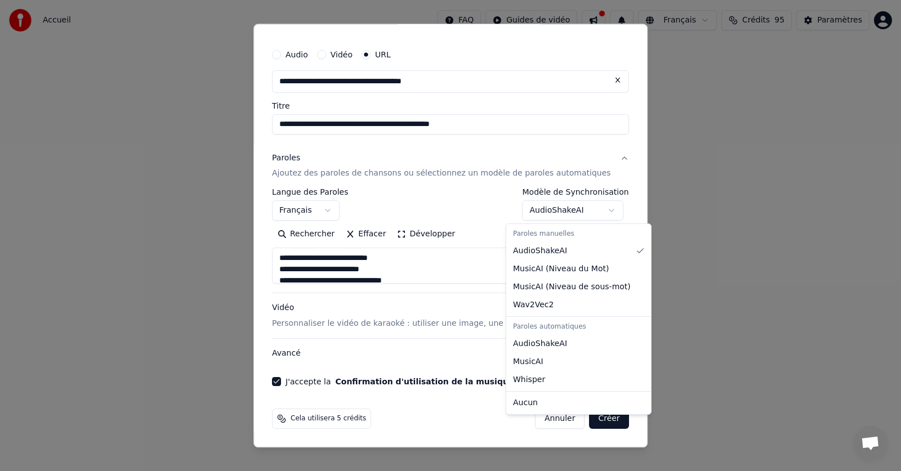
click at [595, 211] on body "**********" at bounding box center [450, 169] width 901 height 338
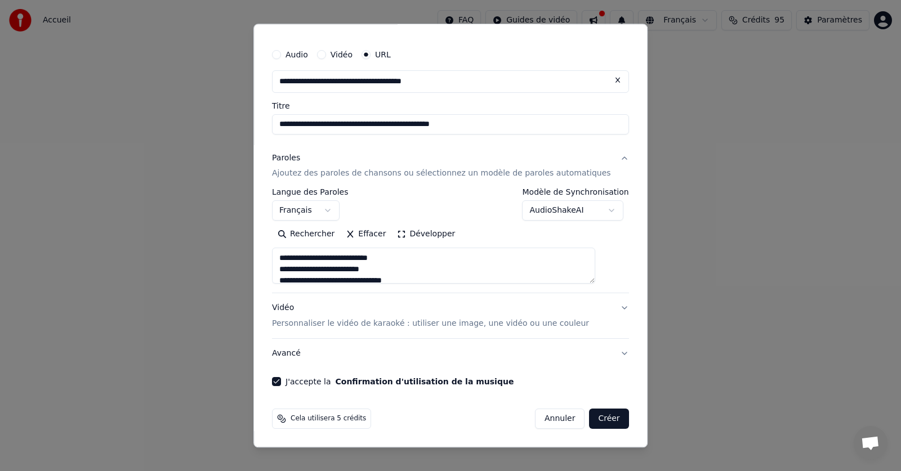
click at [589, 421] on button "Créer" at bounding box center [608, 419] width 39 height 20
type textarea "**********"
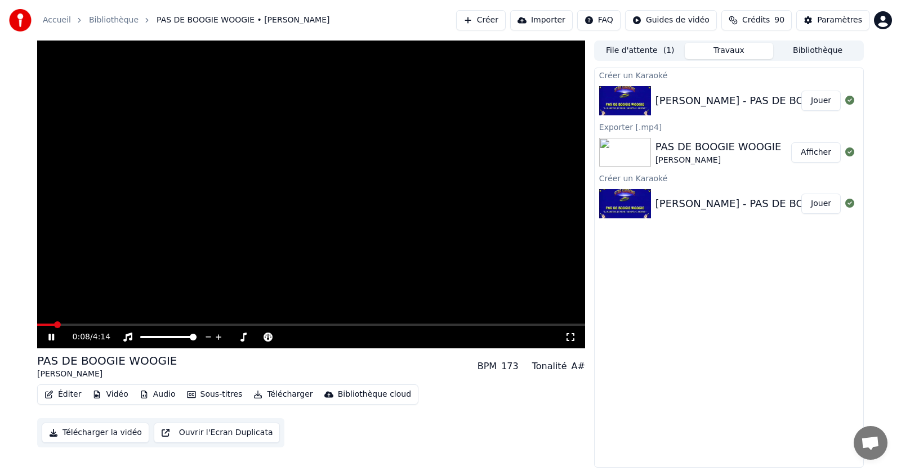
click at [82, 434] on button "Télécharger la vidéo" at bounding box center [96, 433] width 108 height 20
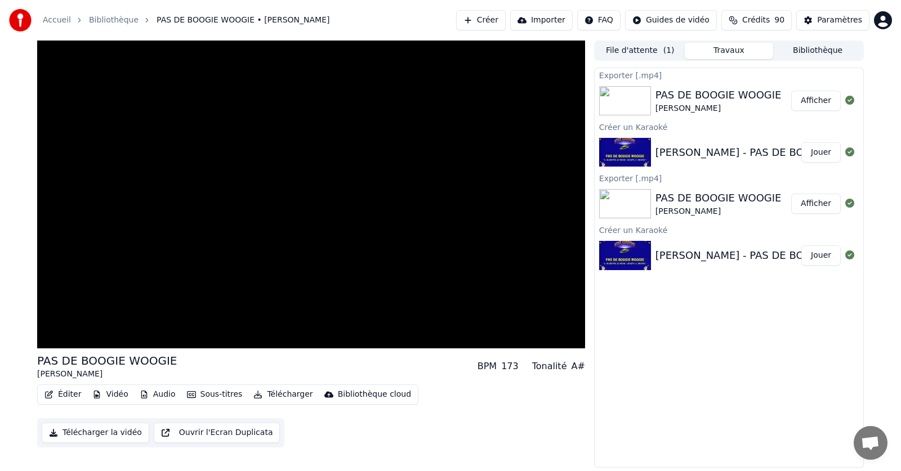
click at [811, 96] on button "Afficher" at bounding box center [816, 101] width 50 height 20
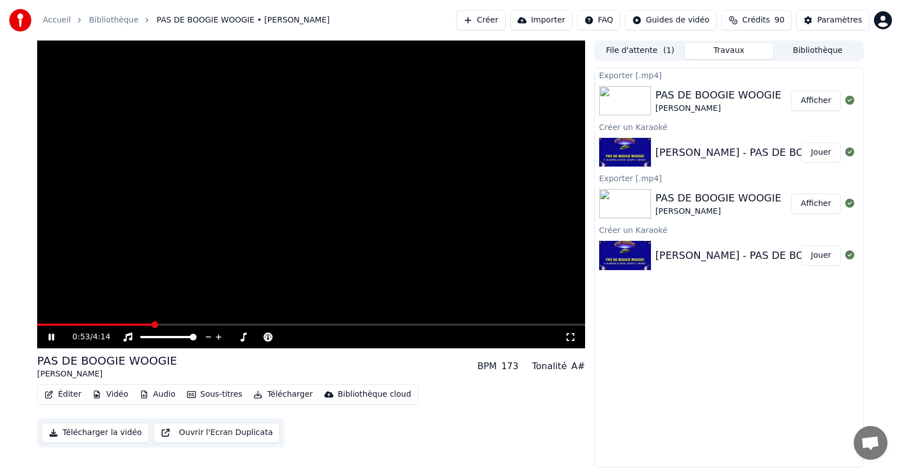
click at [72, 394] on button "Éditer" at bounding box center [63, 395] width 46 height 16
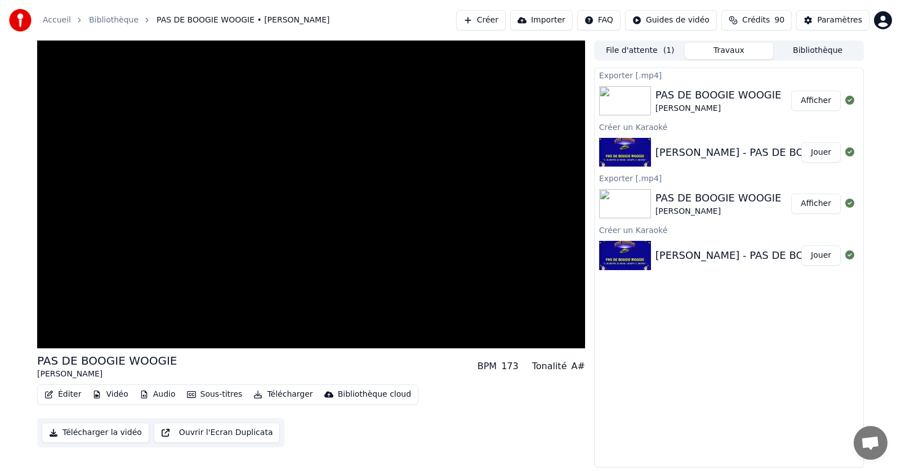
click at [434, 440] on div "Éditer Vidéo Audio Sous-titres Télécharger Bibliothèque cloud Télécharger la vi…" at bounding box center [311, 416] width 548 height 63
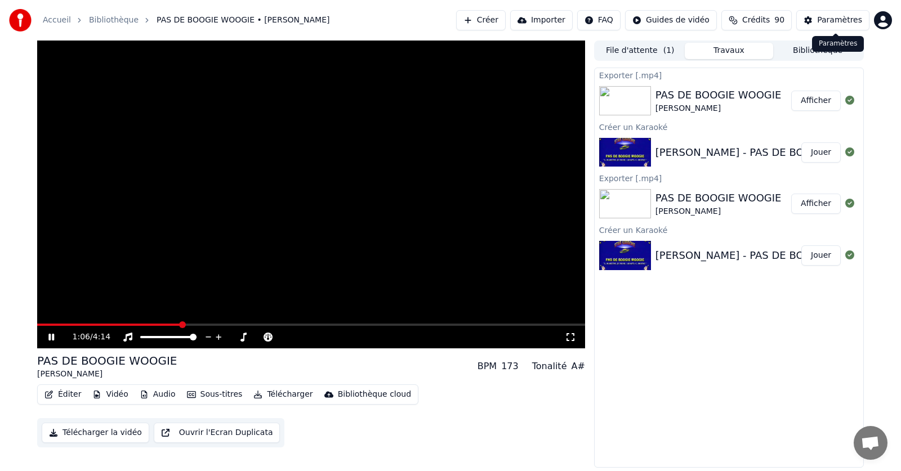
click at [821, 18] on div "Paramètres" at bounding box center [839, 20] width 45 height 11
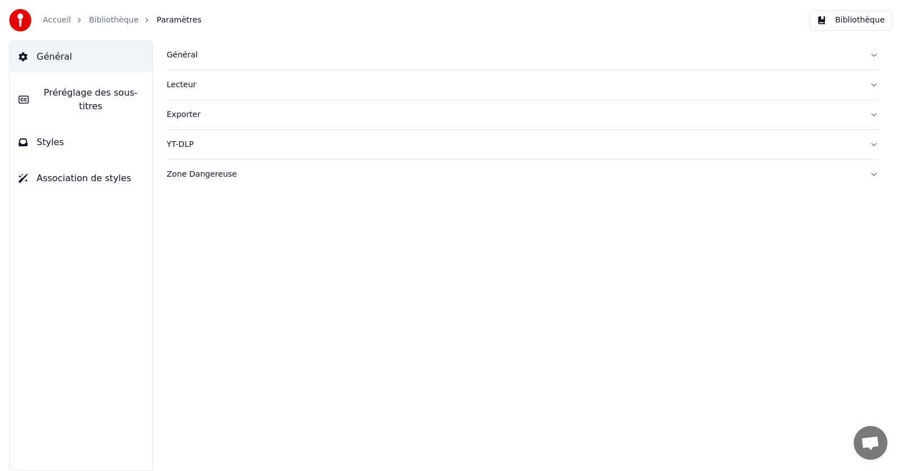
click at [861, 28] on button "Bibliothèque" at bounding box center [851, 20] width 82 height 20
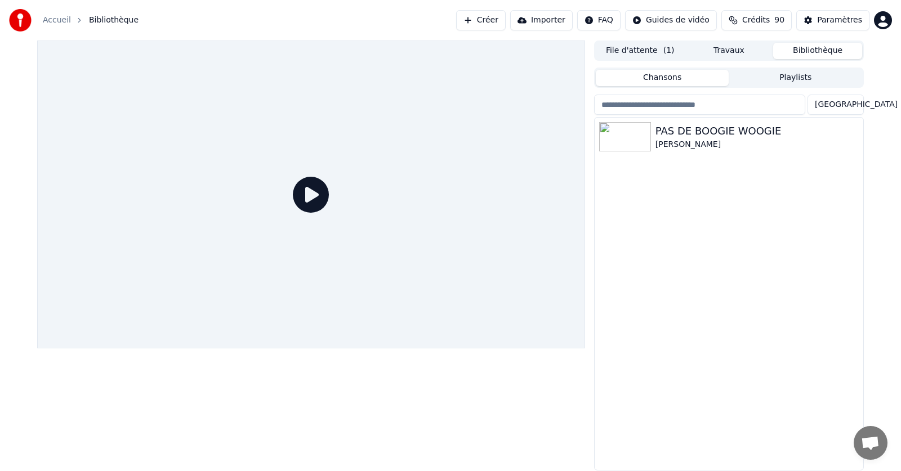
click at [622, 21] on html "Accueil Bibliothèque Créer Importer FAQ Guides de vidéo Crédits 90 Paramètres F…" at bounding box center [450, 235] width 901 height 471
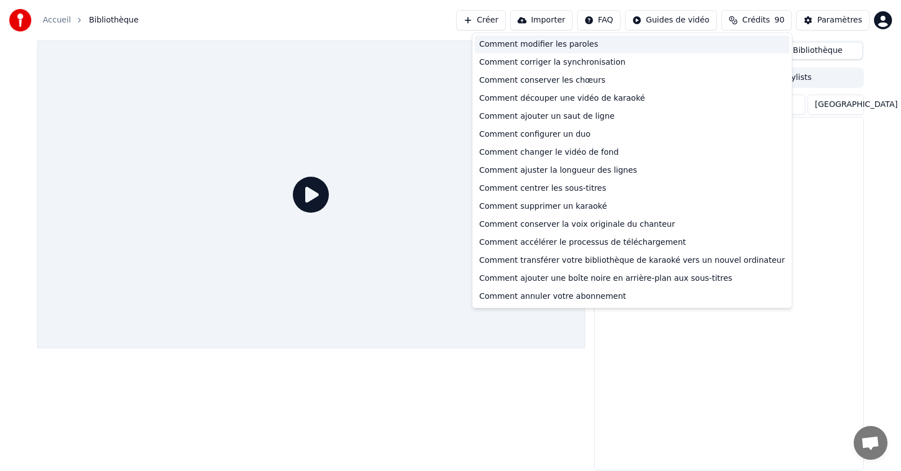
click at [552, 42] on div "Comment modifier les paroles" at bounding box center [632, 44] width 315 height 18
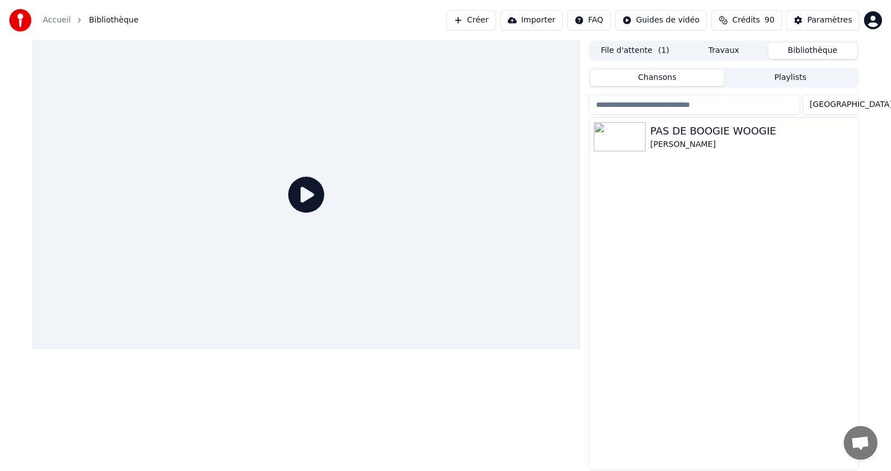
click at [777, 79] on button "Playlists" at bounding box center [790, 78] width 133 height 16
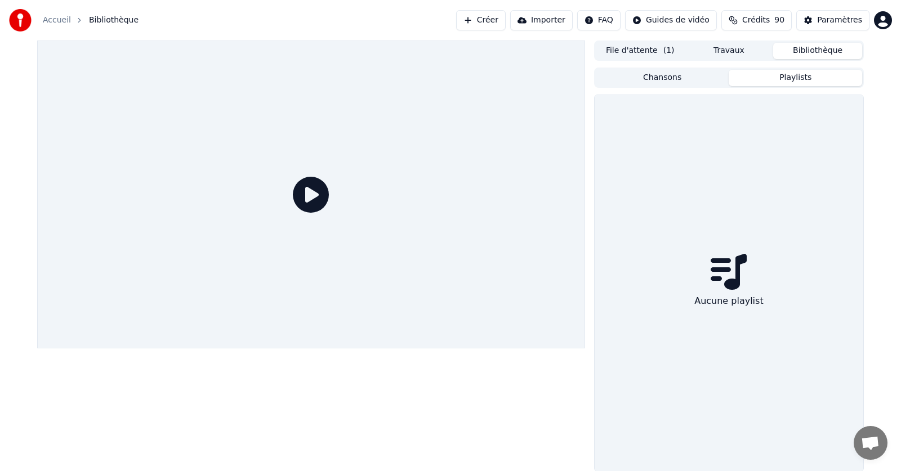
click at [754, 51] on button "Travaux" at bounding box center [729, 51] width 89 height 16
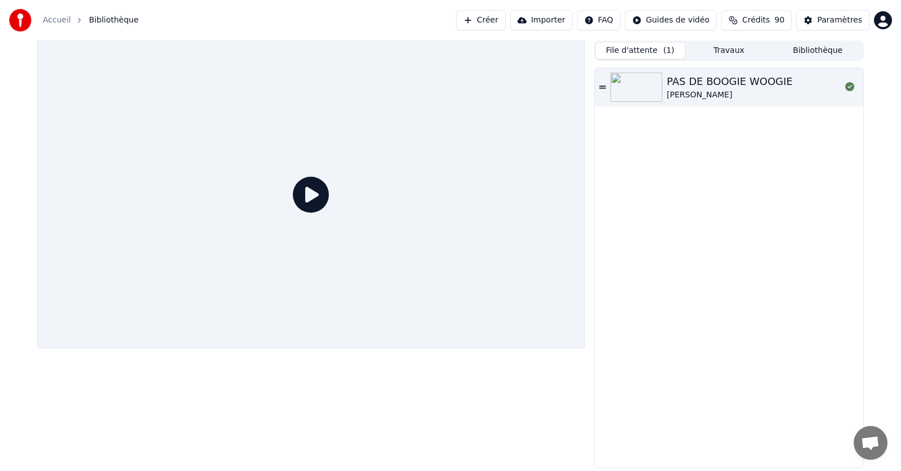
click at [642, 48] on button "File d'attente ( 1 )" at bounding box center [640, 51] width 89 height 16
click at [602, 86] on icon at bounding box center [602, 87] width 7 height 3
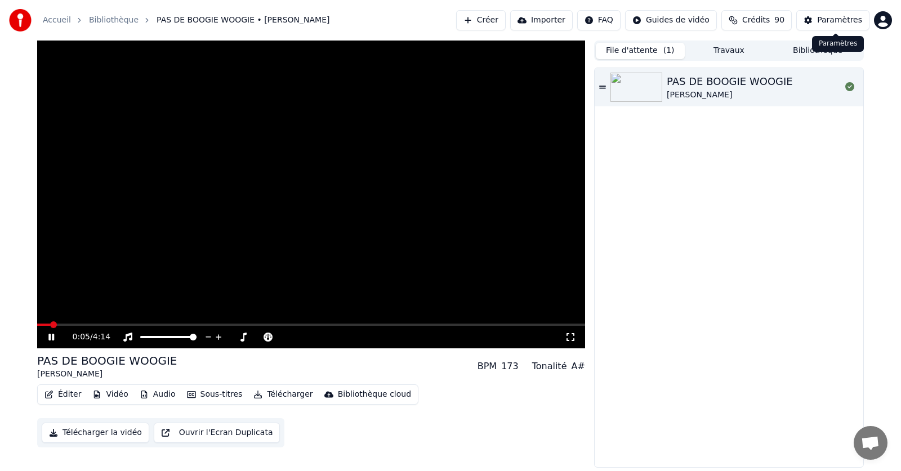
click at [840, 17] on div "Paramètres" at bounding box center [839, 20] width 45 height 11
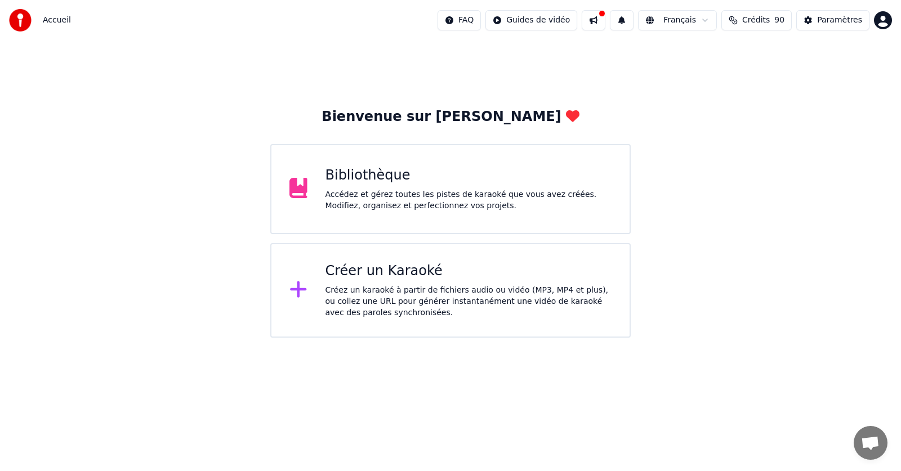
click at [392, 183] on div "Bibliothèque" at bounding box center [468, 176] width 287 height 18
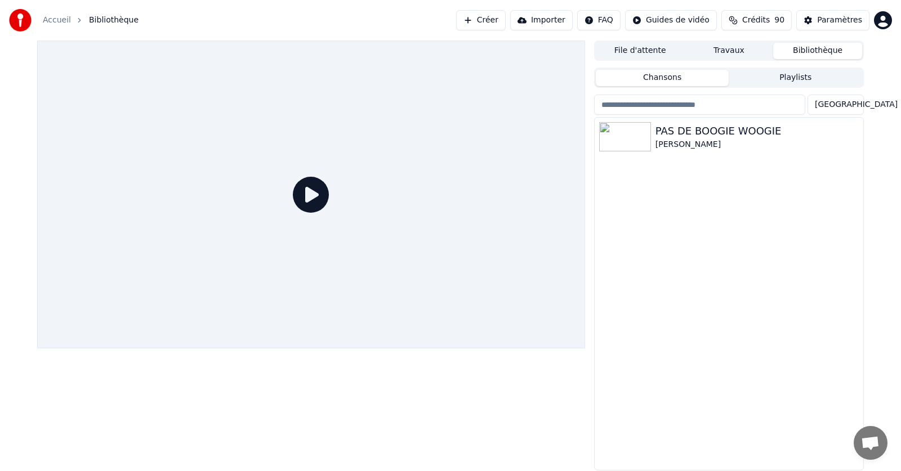
click at [741, 53] on button "Travaux" at bounding box center [729, 51] width 89 height 16
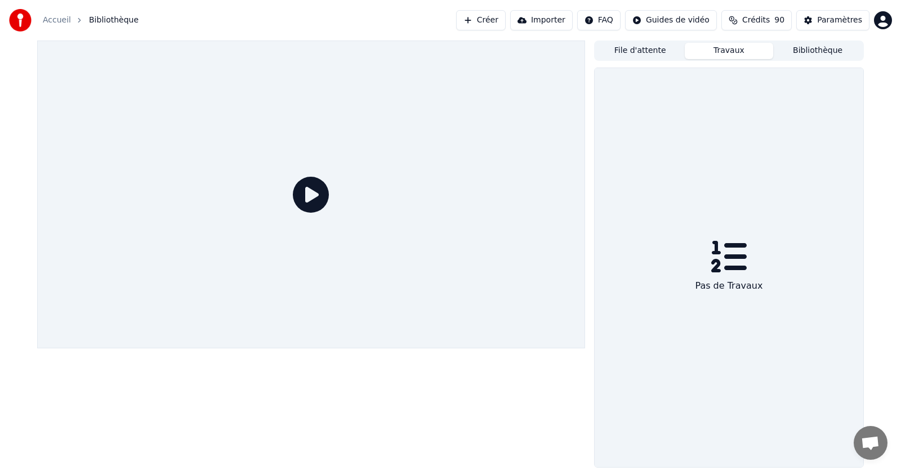
click at [640, 48] on button "File d'attente" at bounding box center [640, 51] width 89 height 16
click at [736, 56] on button "Travaux" at bounding box center [729, 51] width 89 height 16
click at [809, 46] on button "Bibliothèque" at bounding box center [817, 51] width 89 height 16
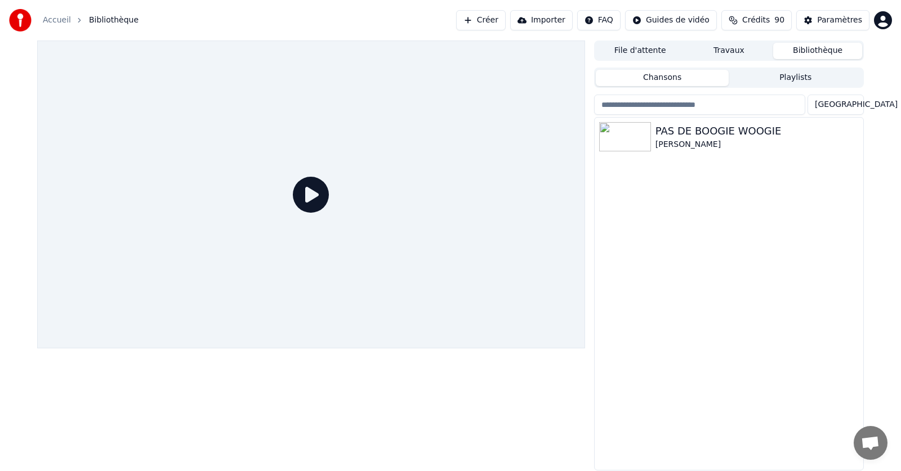
click at [622, 108] on input "search" at bounding box center [699, 105] width 211 height 20
click at [834, 18] on div "Paramètres" at bounding box center [839, 20] width 45 height 11
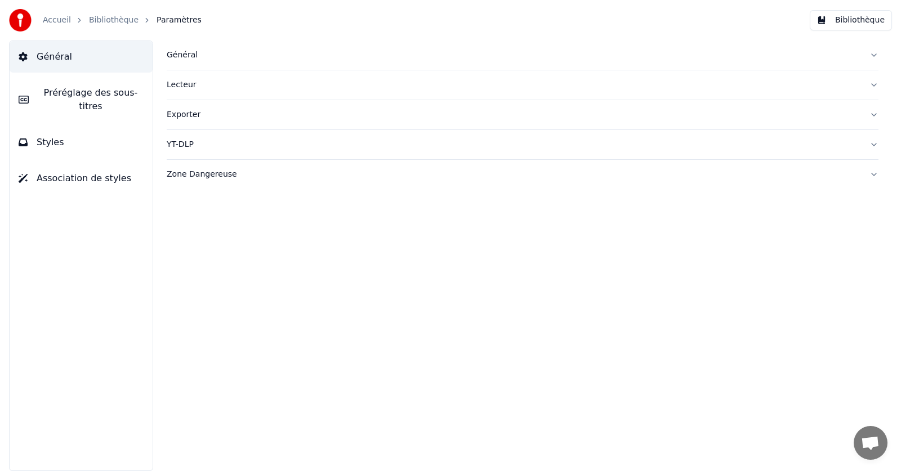
click at [858, 18] on button "Bibliothèque" at bounding box center [851, 20] width 82 height 20
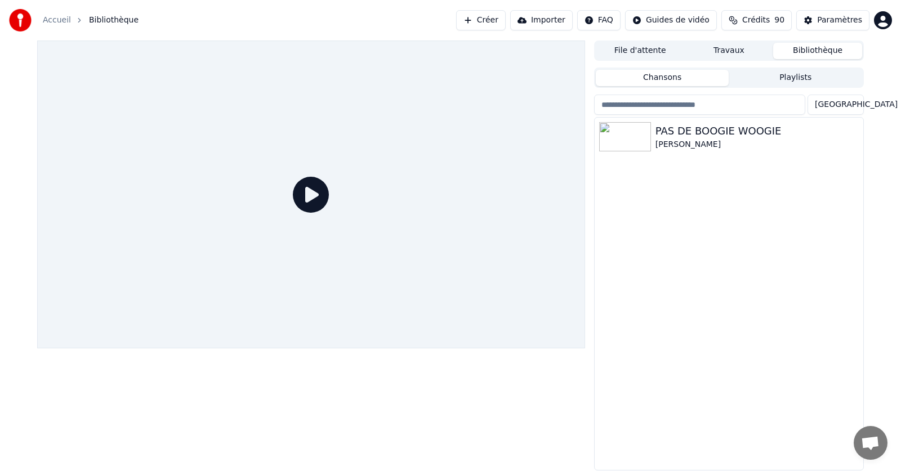
click at [559, 19] on button "Importer" at bounding box center [541, 20] width 62 height 20
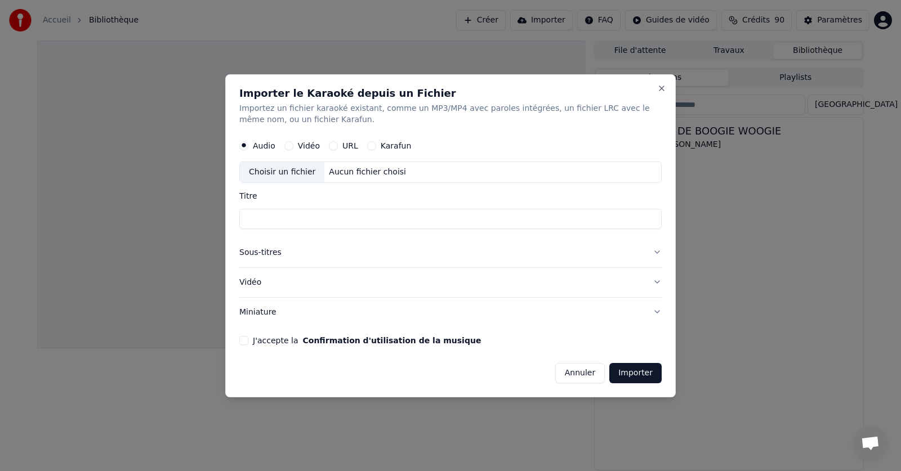
click at [332, 145] on button "URL" at bounding box center [333, 145] width 9 height 9
click at [661, 88] on button "Close" at bounding box center [661, 87] width 9 height 9
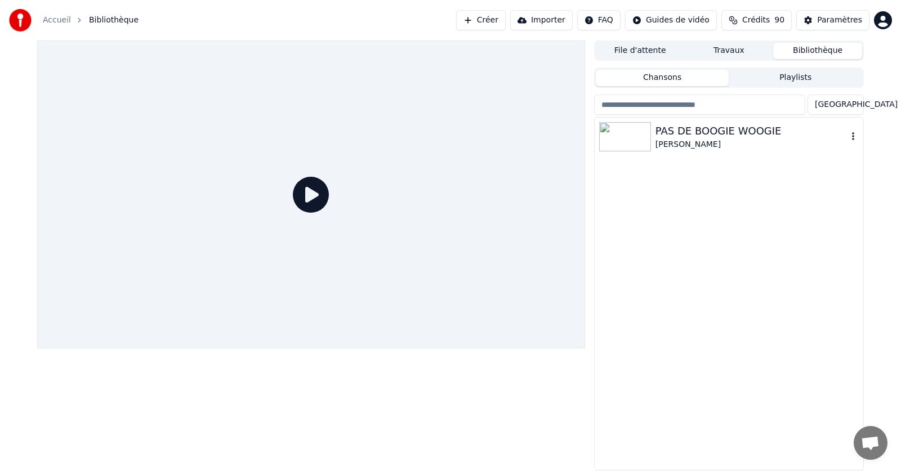
click at [852, 138] on icon "button" at bounding box center [852, 136] width 11 height 9
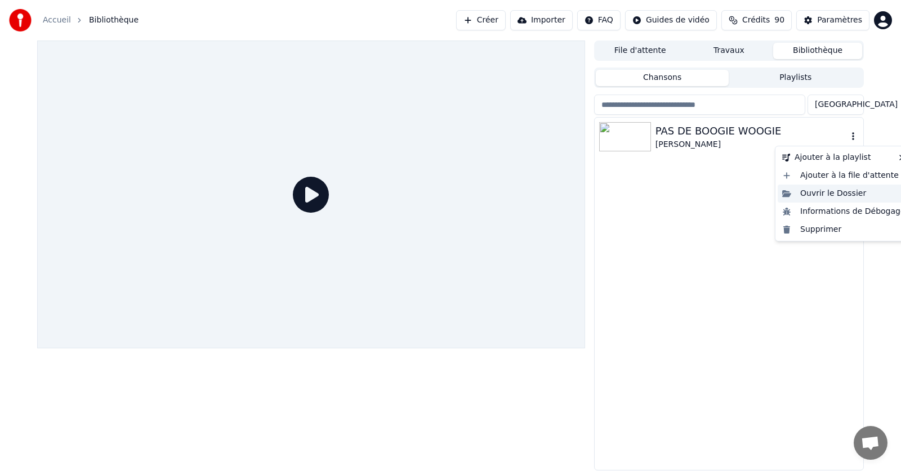
click at [841, 193] on div "Ouvrir le Dossier" at bounding box center [844, 194] width 132 height 18
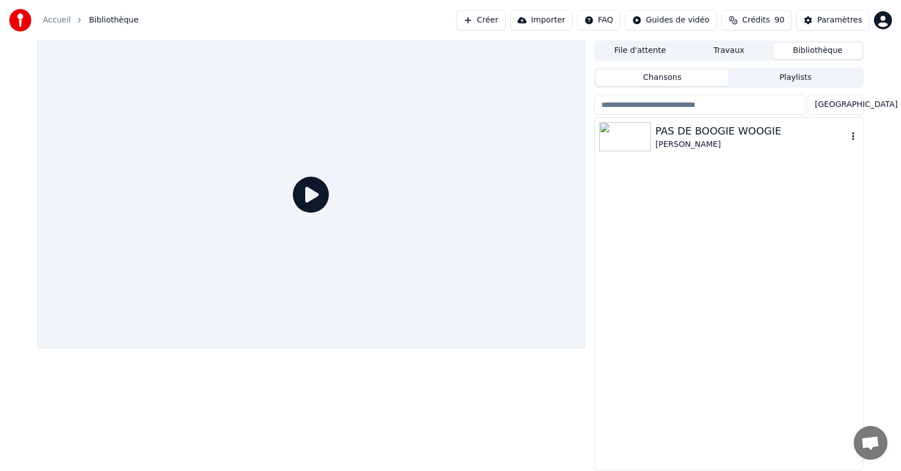
click at [859, 138] on div "PAS DE BOOGIE WOOGIE [PERSON_NAME]" at bounding box center [729, 137] width 269 height 38
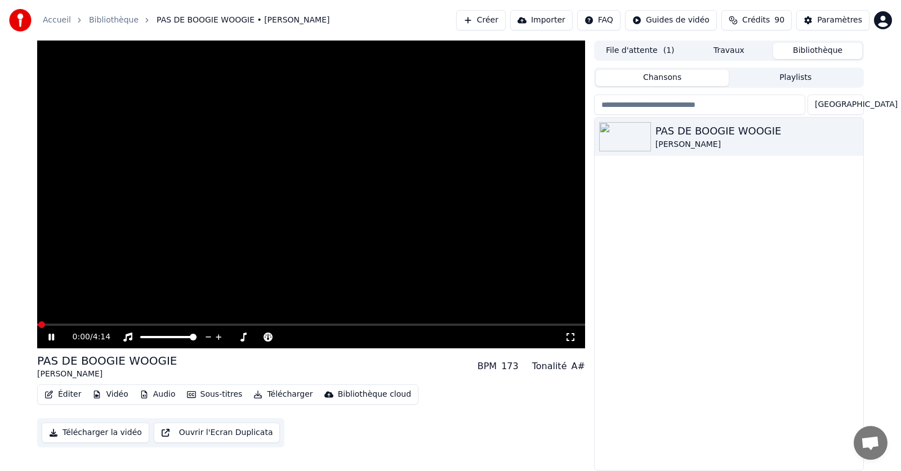
click at [126, 435] on button "Télécharger la vidéo" at bounding box center [96, 433] width 108 height 20
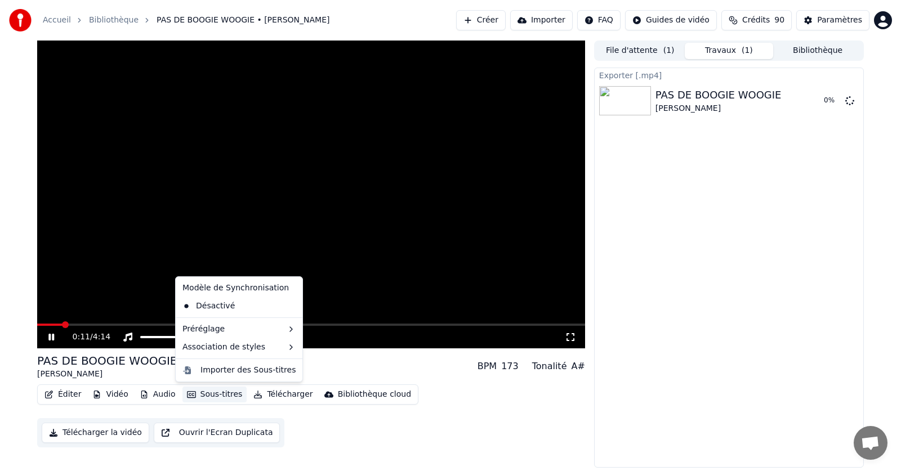
click at [208, 399] on button "Sous-titres" at bounding box center [214, 395] width 65 height 16
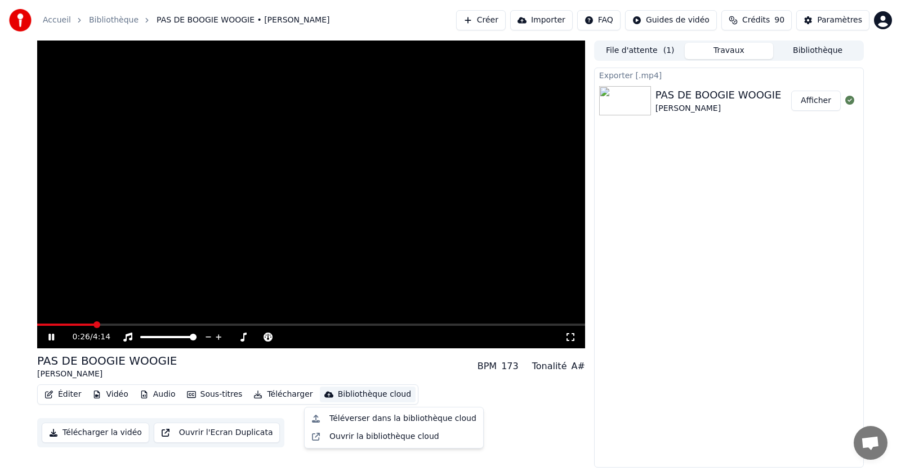
click at [58, 20] on link "Accueil" at bounding box center [57, 20] width 28 height 11
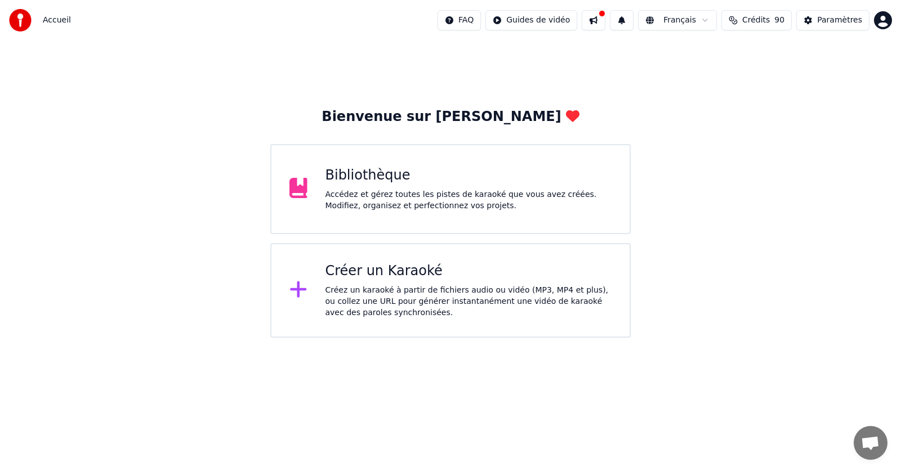
click at [322, 198] on div "Bibliothèque Accédez et gérez toutes les pistes de karaoké que vous avez créées…" at bounding box center [450, 189] width 360 height 90
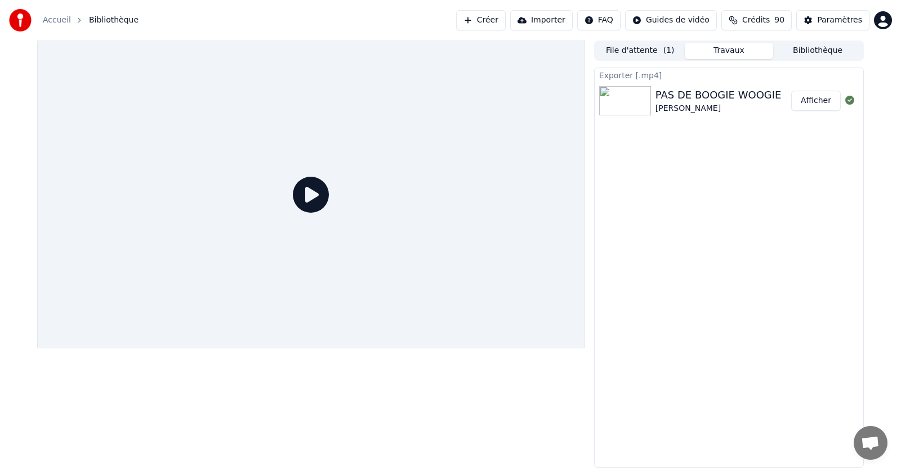
click at [600, 20] on html "Accueil Bibliothèque Créer Importer FAQ Guides de vidéo Crédits 90 Paramètres F…" at bounding box center [450, 235] width 901 height 471
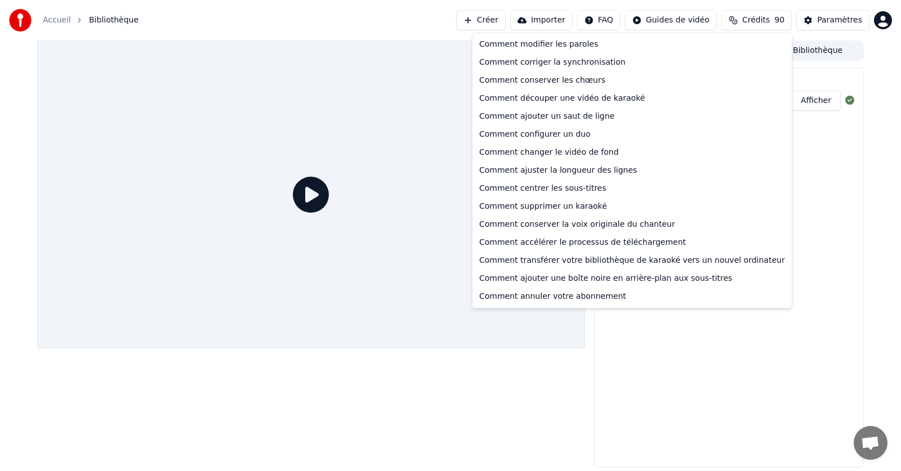
click at [554, 19] on html "Accueil Bibliothèque Créer Importer FAQ Guides de vidéo Crédits 90 Paramètres F…" at bounding box center [450, 235] width 901 height 471
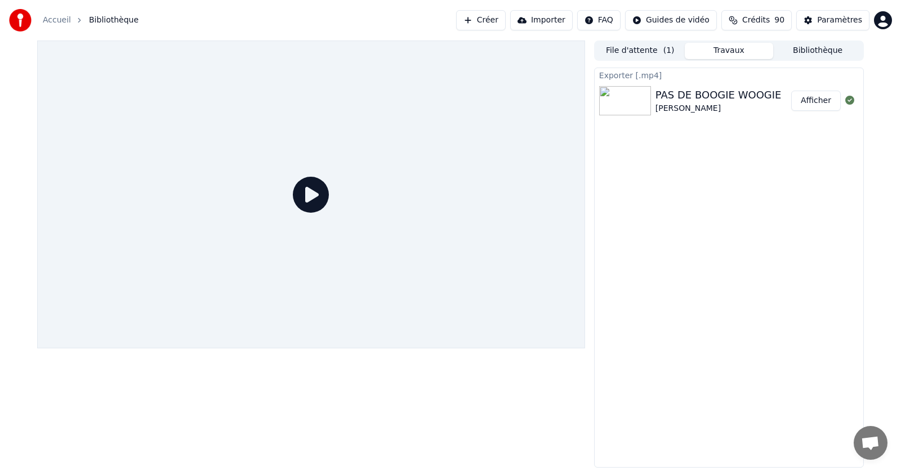
click at [554, 19] on button "Importer" at bounding box center [541, 20] width 62 height 20
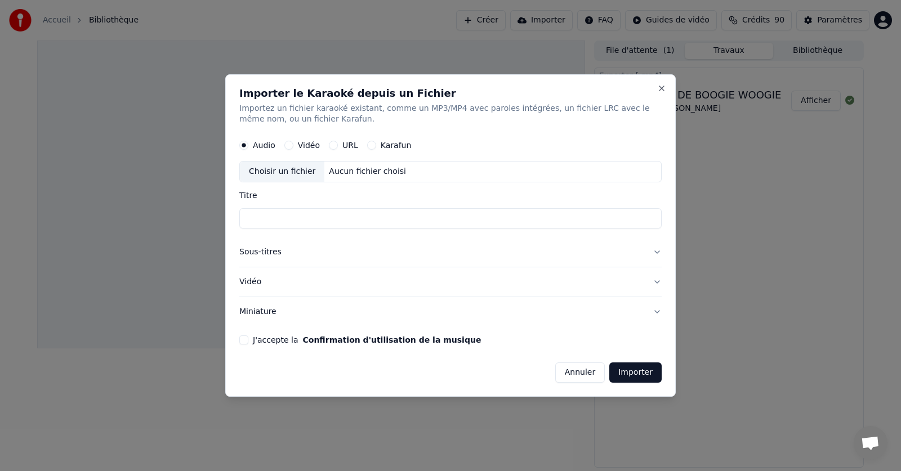
click at [638, 371] on button "Importer" at bounding box center [635, 373] width 52 height 20
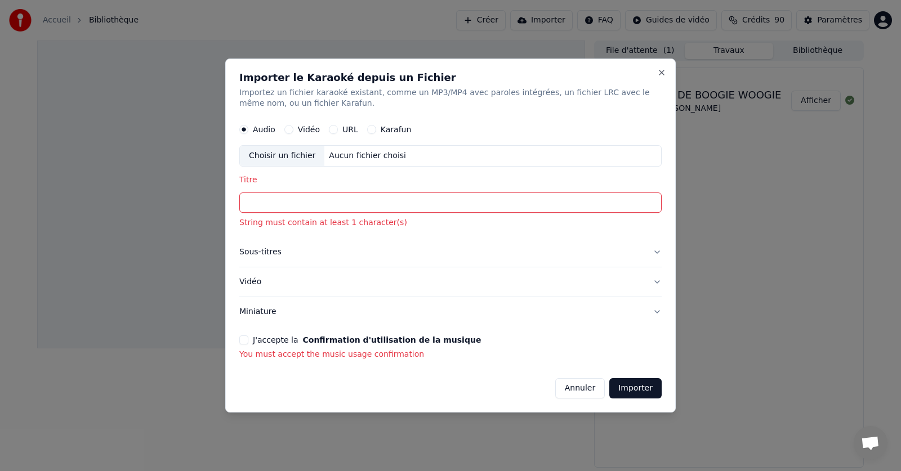
click at [583, 388] on button "Annuler" at bounding box center [580, 388] width 50 height 20
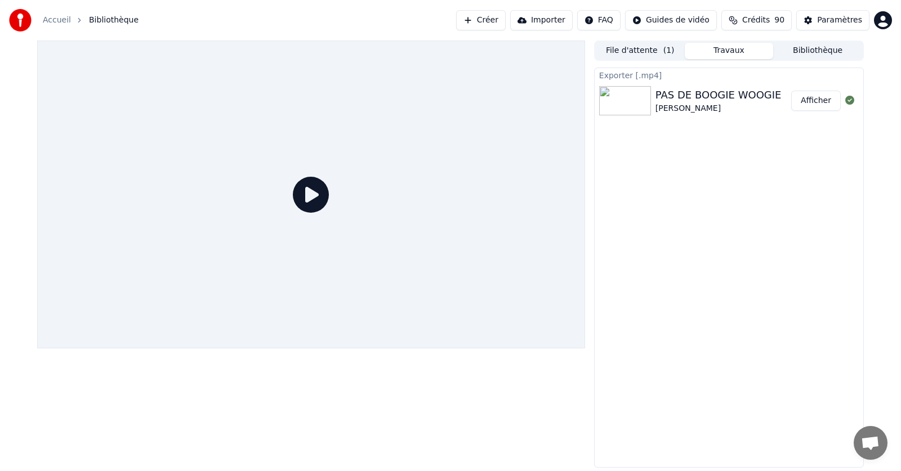
click at [821, 100] on button "Afficher" at bounding box center [816, 101] width 50 height 20
click at [662, 286] on div "Exporter [.mp4] PAS DE BOOGIE WOOGIE [PERSON_NAME]" at bounding box center [729, 268] width 270 height 400
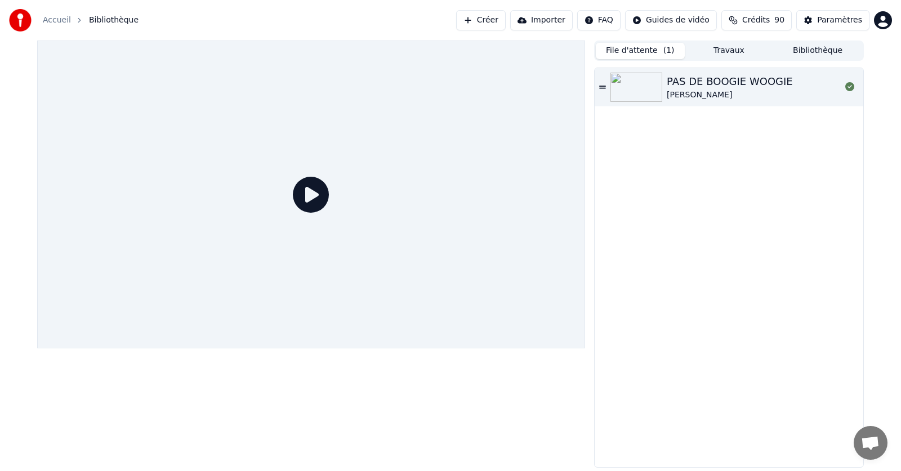
click at [639, 55] on button "File d'attente ( 1 )" at bounding box center [640, 51] width 89 height 16
click at [605, 88] on icon at bounding box center [602, 87] width 7 height 3
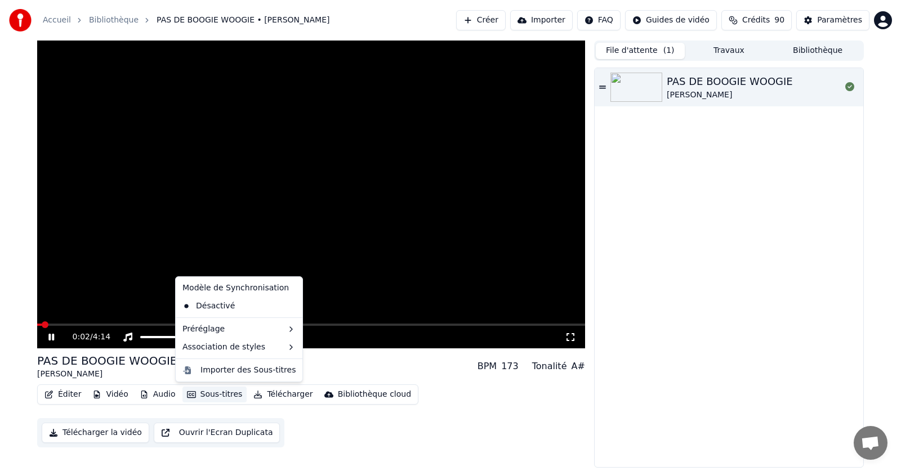
click at [209, 394] on button "Sous-titres" at bounding box center [214, 395] width 65 height 16
click at [222, 310] on div "Désactivé" at bounding box center [239, 306] width 122 height 18
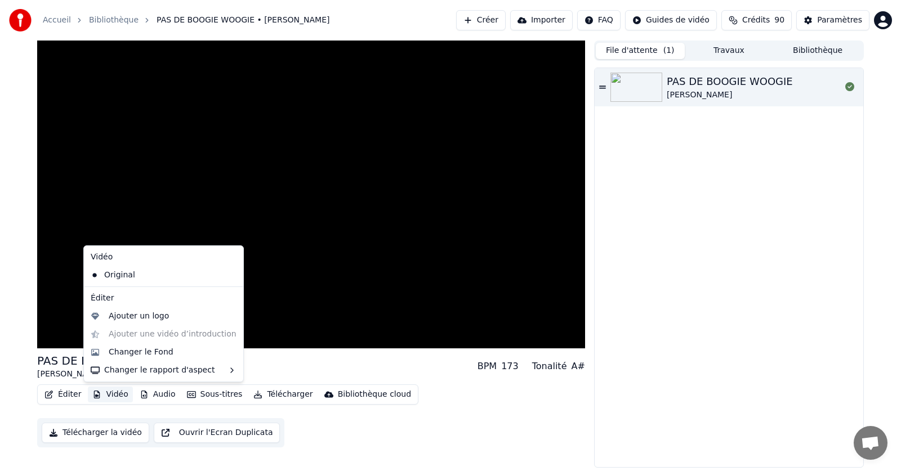
click at [118, 396] on button "Vidéo" at bounding box center [110, 395] width 44 height 16
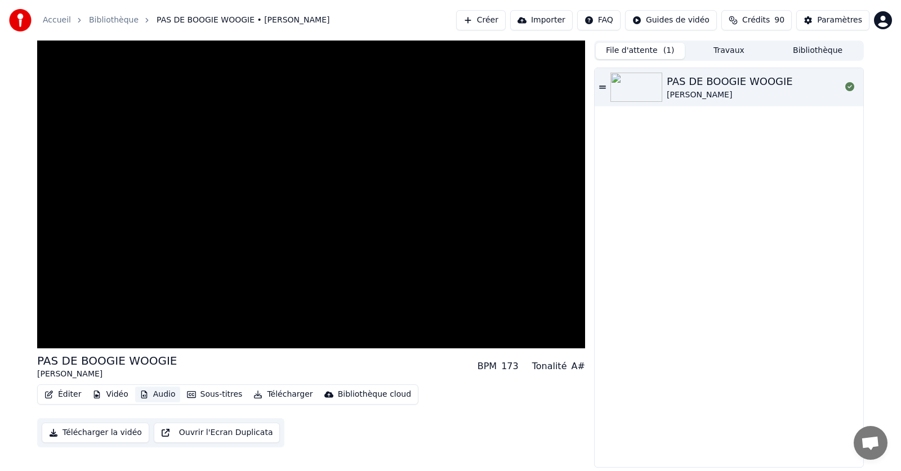
click at [146, 396] on button "Audio" at bounding box center [157, 395] width 45 height 16
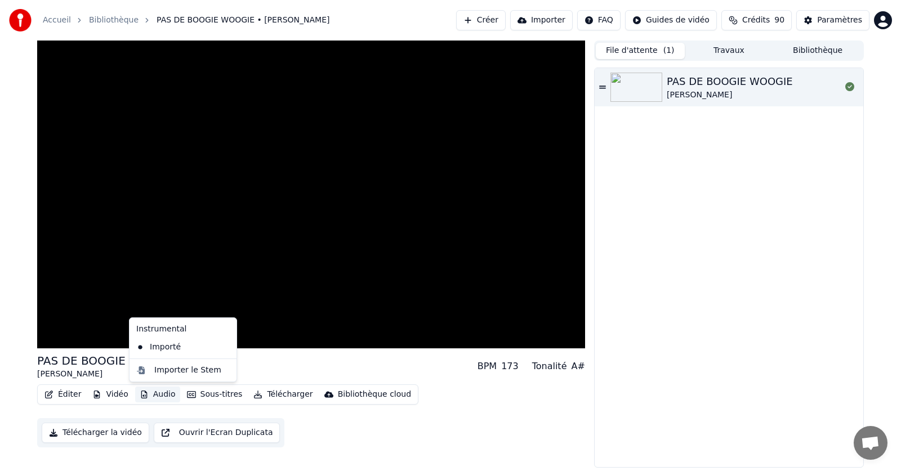
click at [146, 396] on button "Audio" at bounding box center [157, 395] width 45 height 16
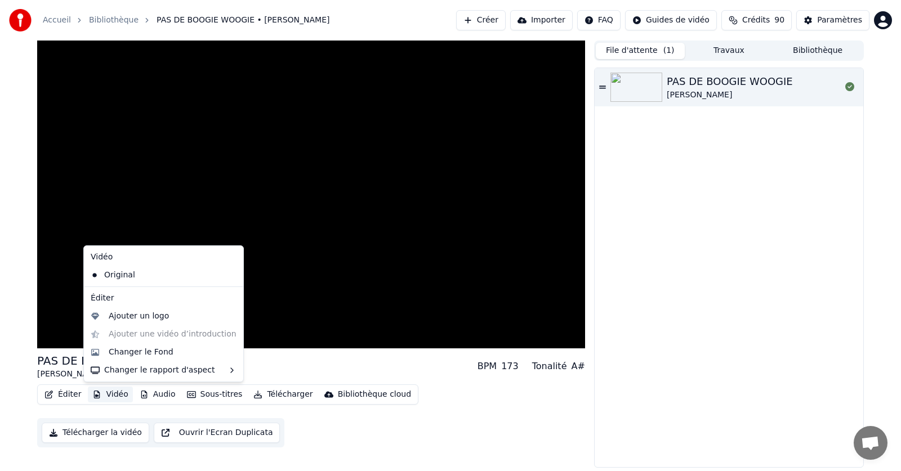
click at [105, 396] on button "Vidéo" at bounding box center [110, 395] width 44 height 16
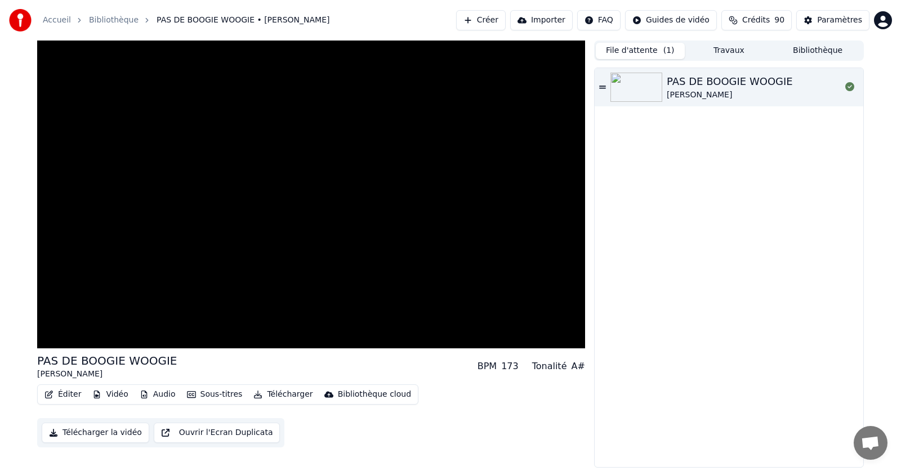
click at [210, 400] on button "Sous-titres" at bounding box center [214, 395] width 65 height 16
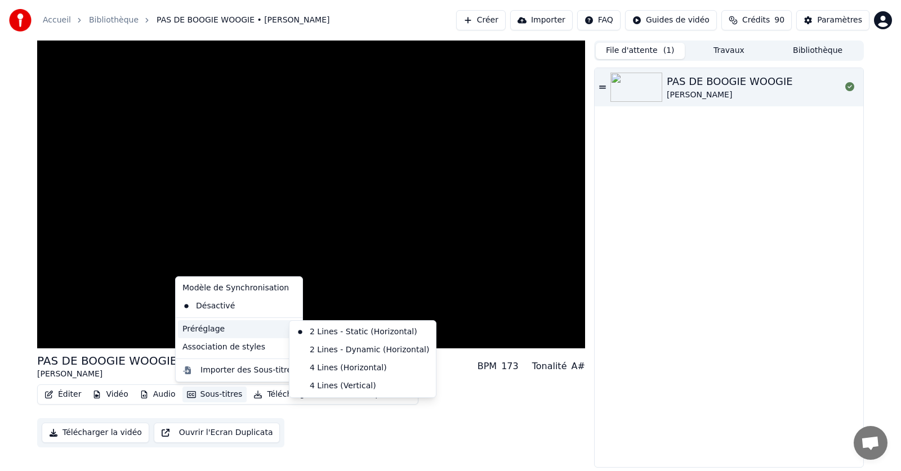
click at [287, 332] on icon at bounding box center [291, 329] width 9 height 9
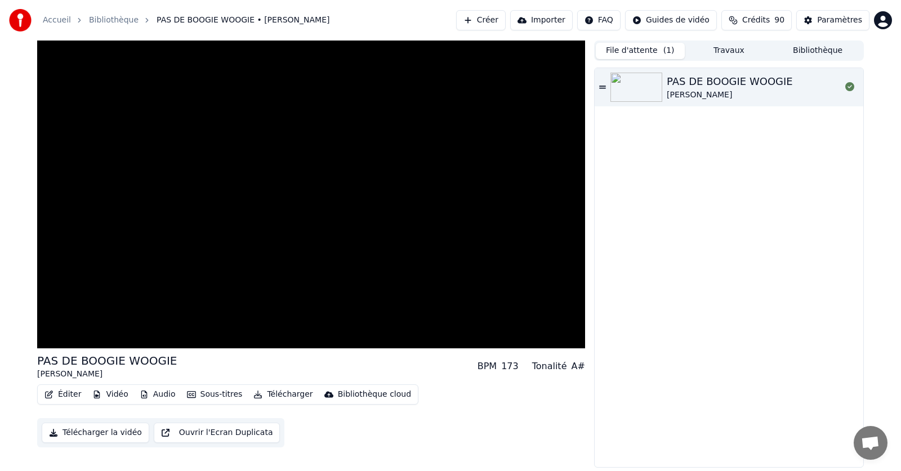
drag, startPoint x: 324, startPoint y: 431, endPoint x: 318, endPoint y: 432, distance: 5.7
click at [324, 432] on div "Éditer Vidéo Audio Sous-titres Télécharger Bibliothèque cloud Télécharger la vi…" at bounding box center [311, 416] width 548 height 63
click at [92, 433] on button "Télécharger la vidéo" at bounding box center [96, 433] width 108 height 20
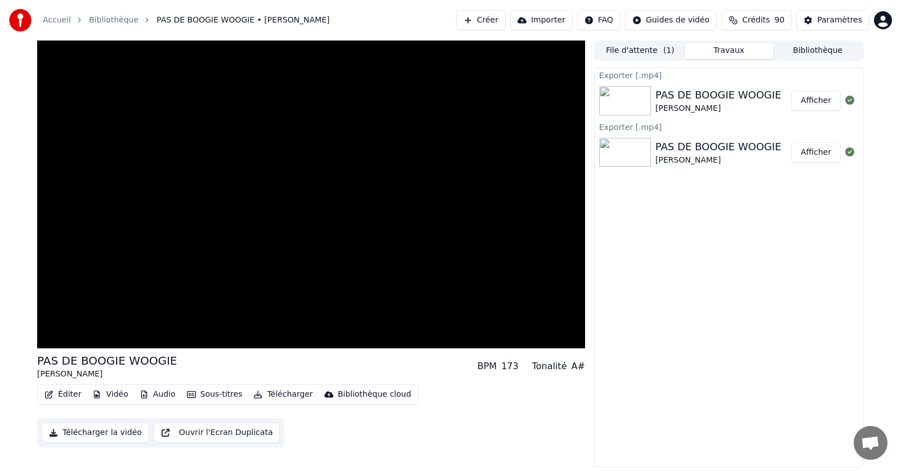
click at [500, 15] on button "Créer" at bounding box center [481, 20] width 50 height 20
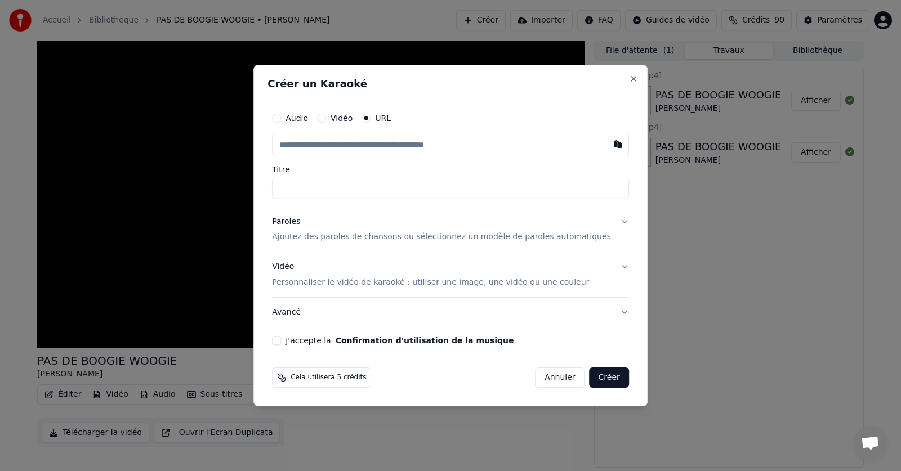
click at [326, 119] on button "Vidéo" at bounding box center [321, 118] width 9 height 9
click at [546, 377] on button "Annuler" at bounding box center [560, 377] width 50 height 20
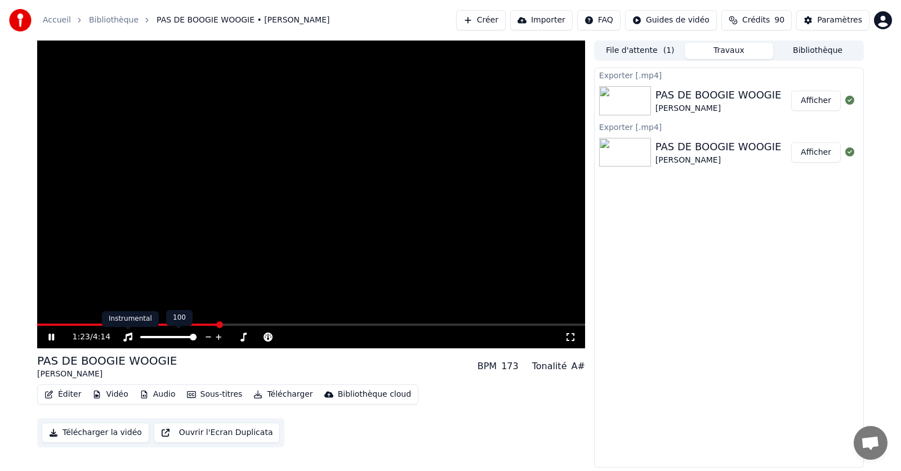
click at [127, 338] on icon at bounding box center [127, 337] width 11 height 9
click at [172, 432] on button "Ouvrir l'Ecran Duplicata" at bounding box center [217, 433] width 127 height 20
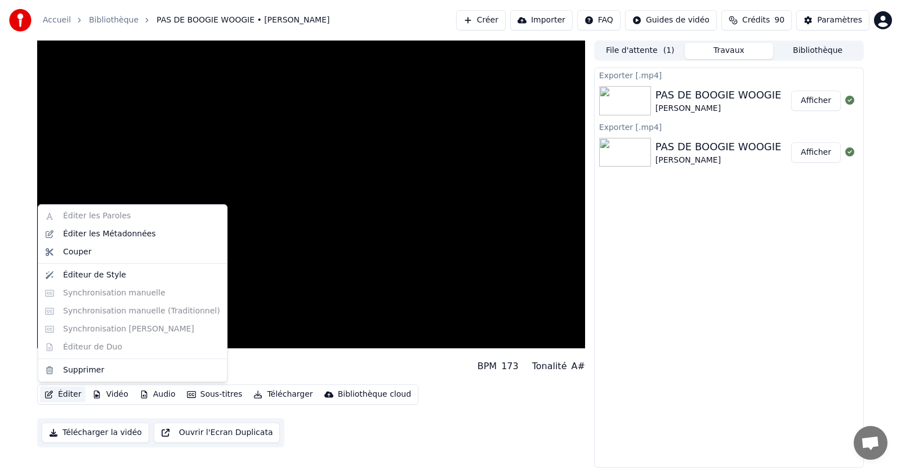
click at [65, 394] on button "Éditer" at bounding box center [63, 395] width 46 height 16
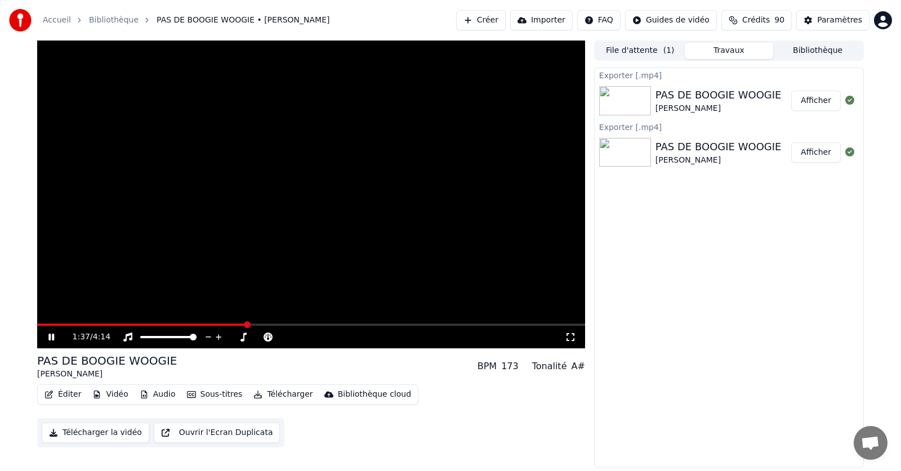
click at [553, 420] on div "Éditer Vidéo Audio Sous-titres Télécharger Bibliothèque cloud Télécharger la vi…" at bounding box center [311, 416] width 548 height 63
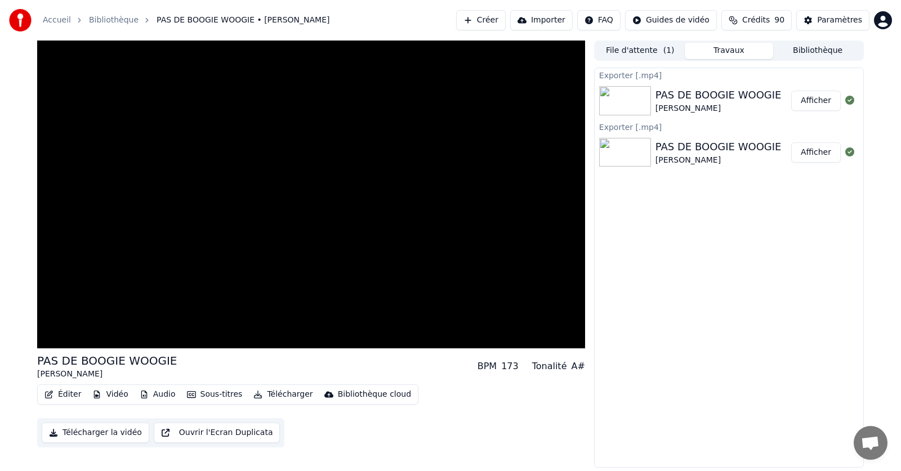
click at [762, 414] on div "Exporter [.mp4] PAS DE BOOGIE WOOGIE [PERSON_NAME] Afficher Exporter [.mp4] PAS…" at bounding box center [729, 268] width 270 height 400
